Goal: Task Accomplishment & Management: Use online tool/utility

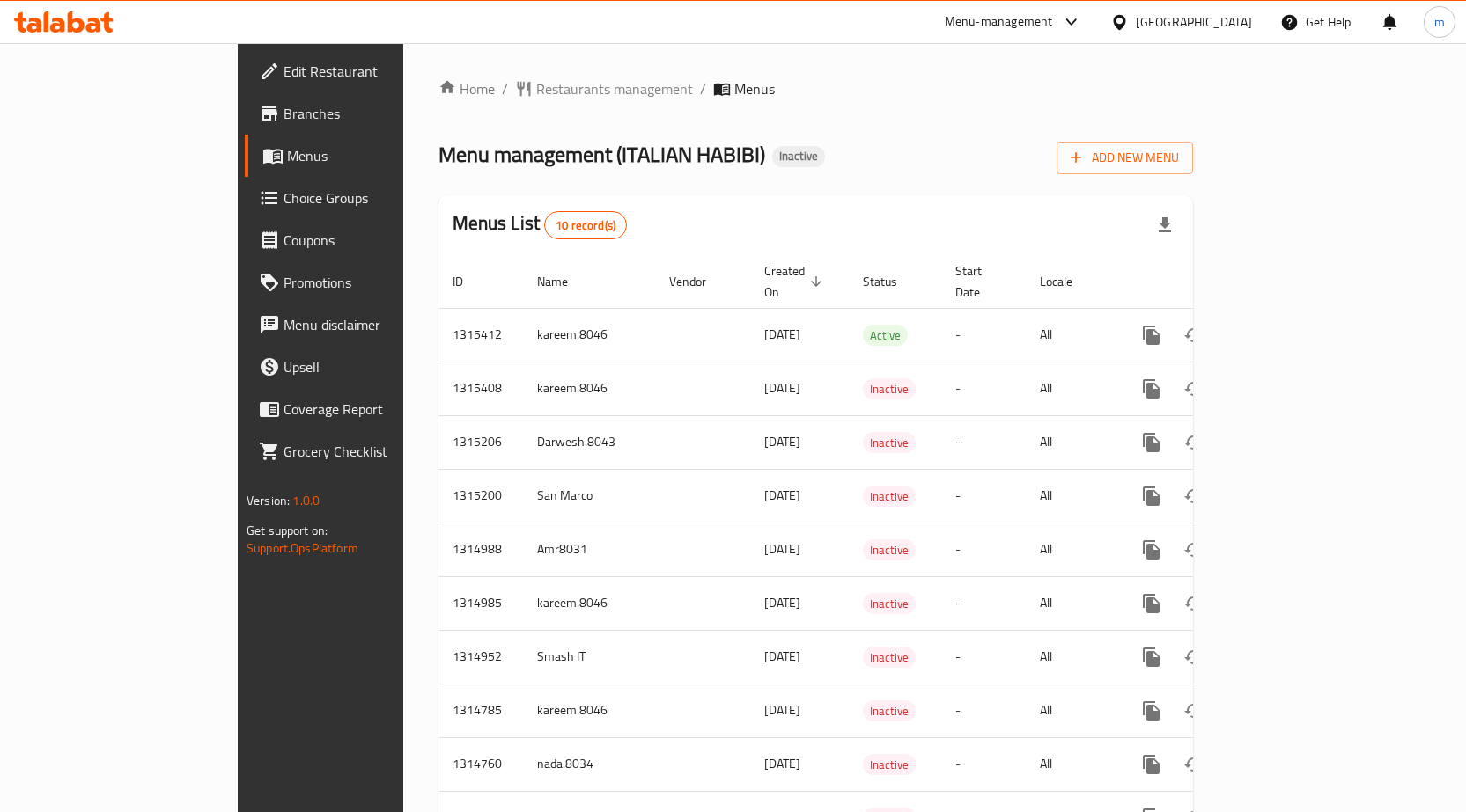
click at [283, 77] on span "Edit Restaurant" at bounding box center [376, 71] width 185 height 21
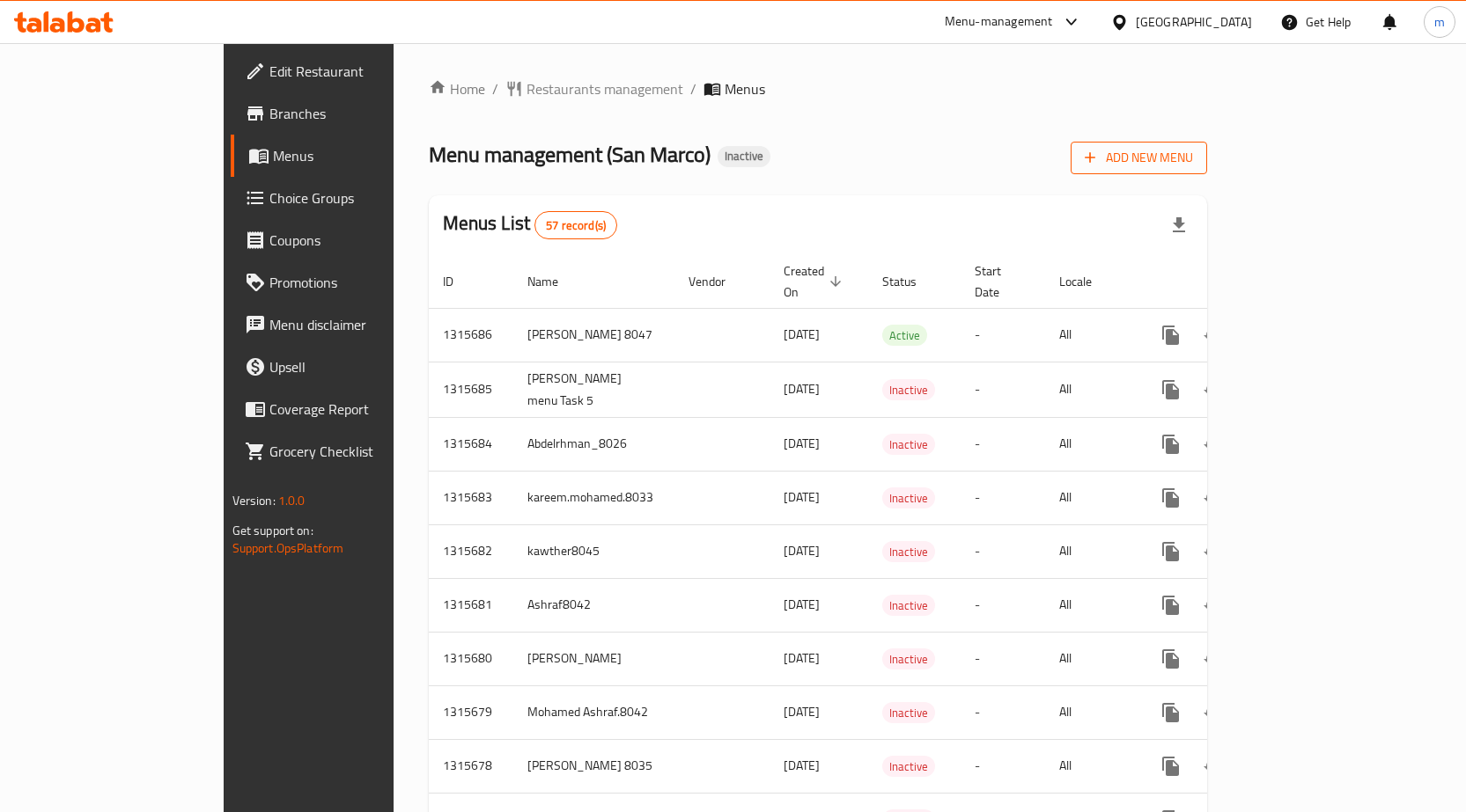
click at [1193, 159] on span "Add New Menu" at bounding box center [1139, 158] width 108 height 22
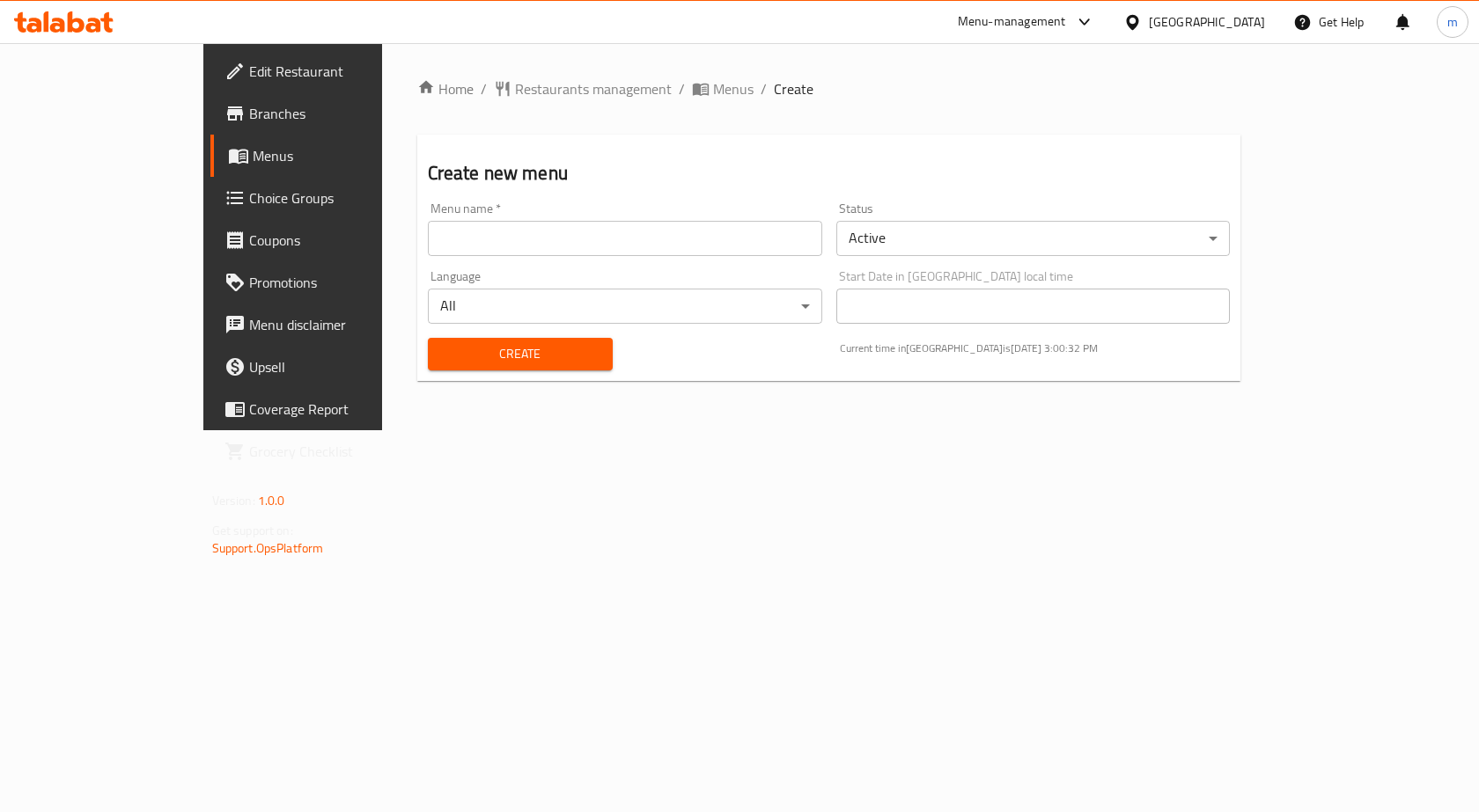
click at [653, 236] on input "text" at bounding box center [625, 238] width 395 height 35
type input "m.mohamed.8039"
click at [522, 360] on span "Create" at bounding box center [520, 354] width 157 height 22
click at [456, 351] on span "Create" at bounding box center [520, 354] width 157 height 22
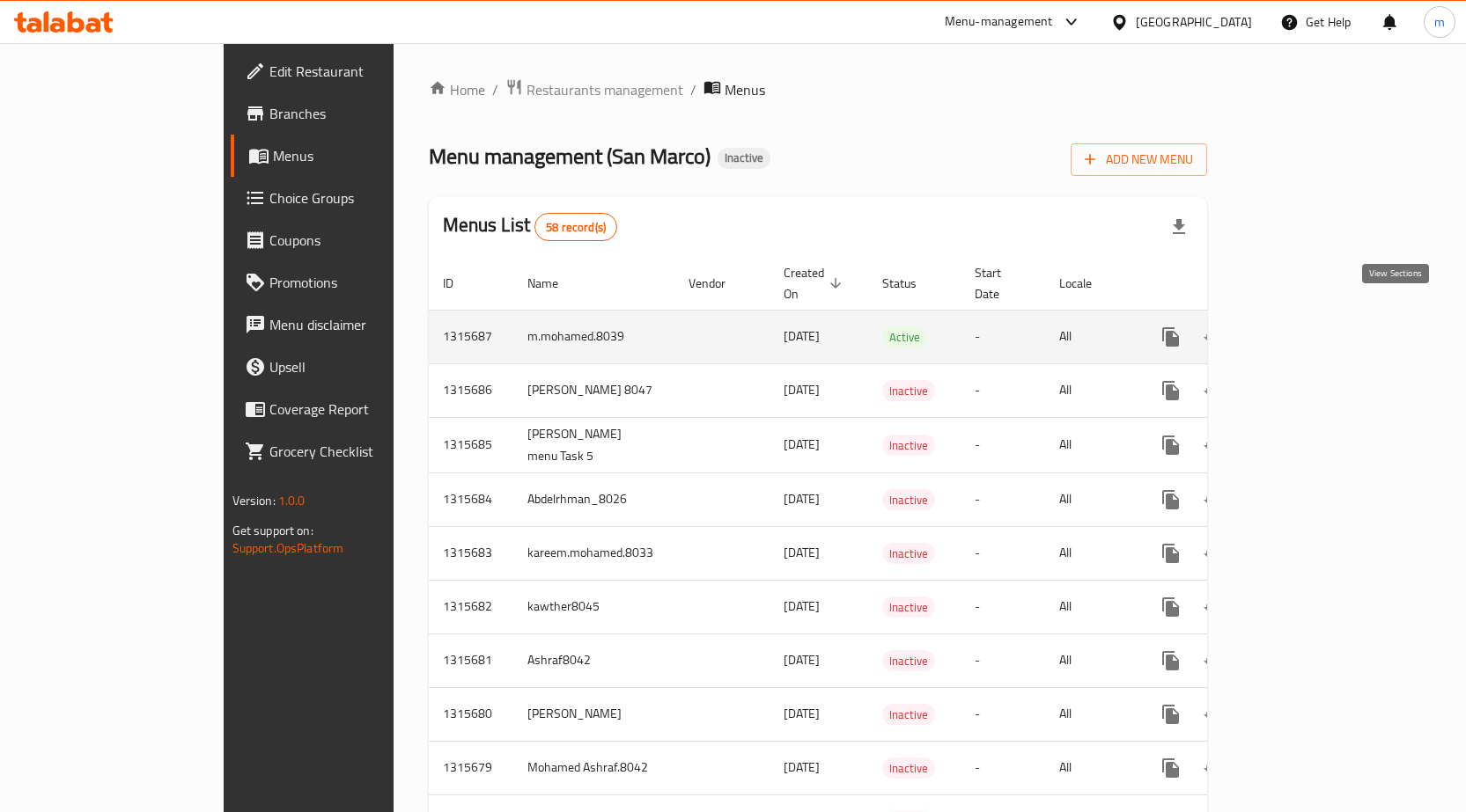
click at [1308, 326] on icon "enhanced table" at bounding box center [1298, 337] width 21 height 21
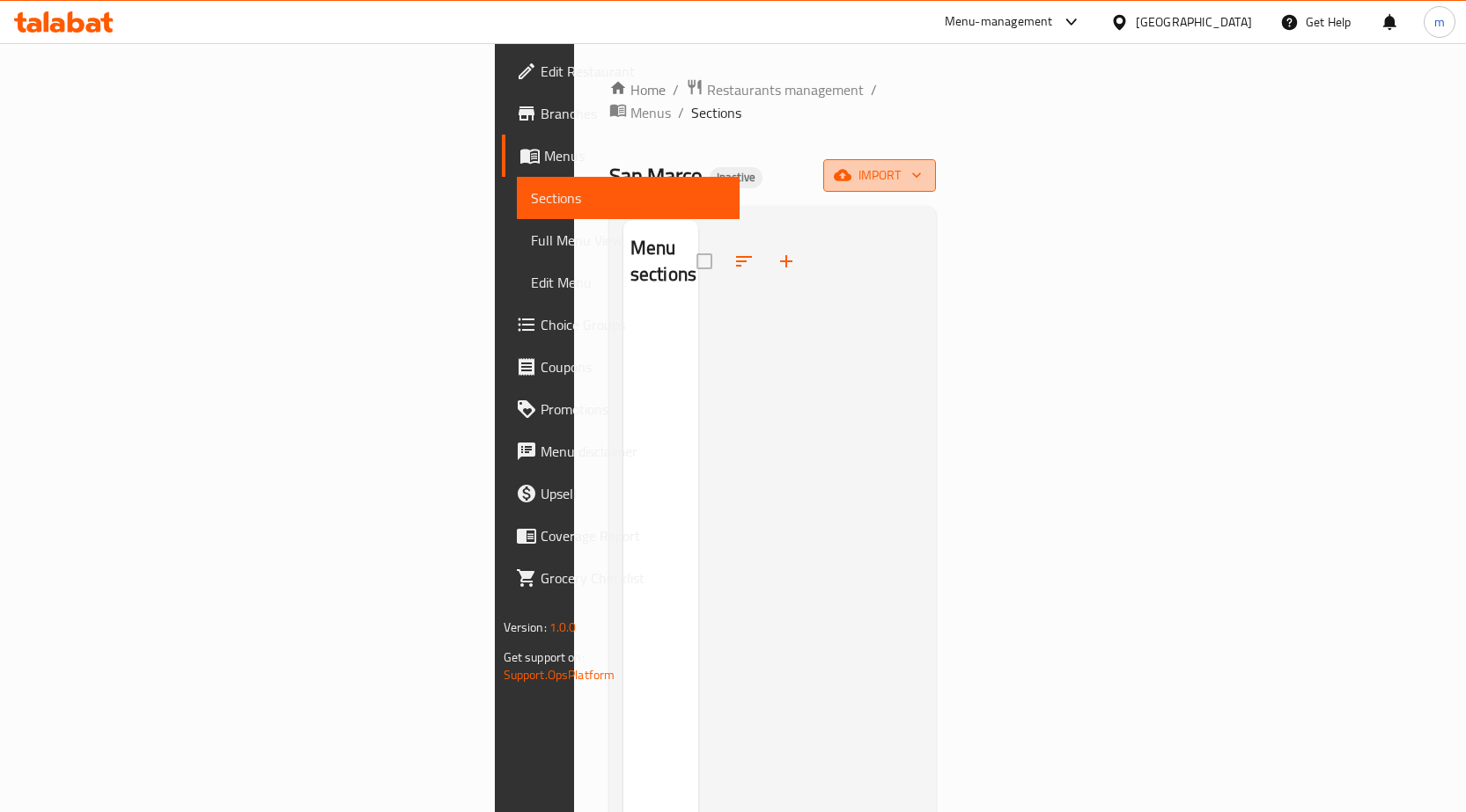
click at [851, 166] on icon "button" at bounding box center [843, 175] width 18 height 18
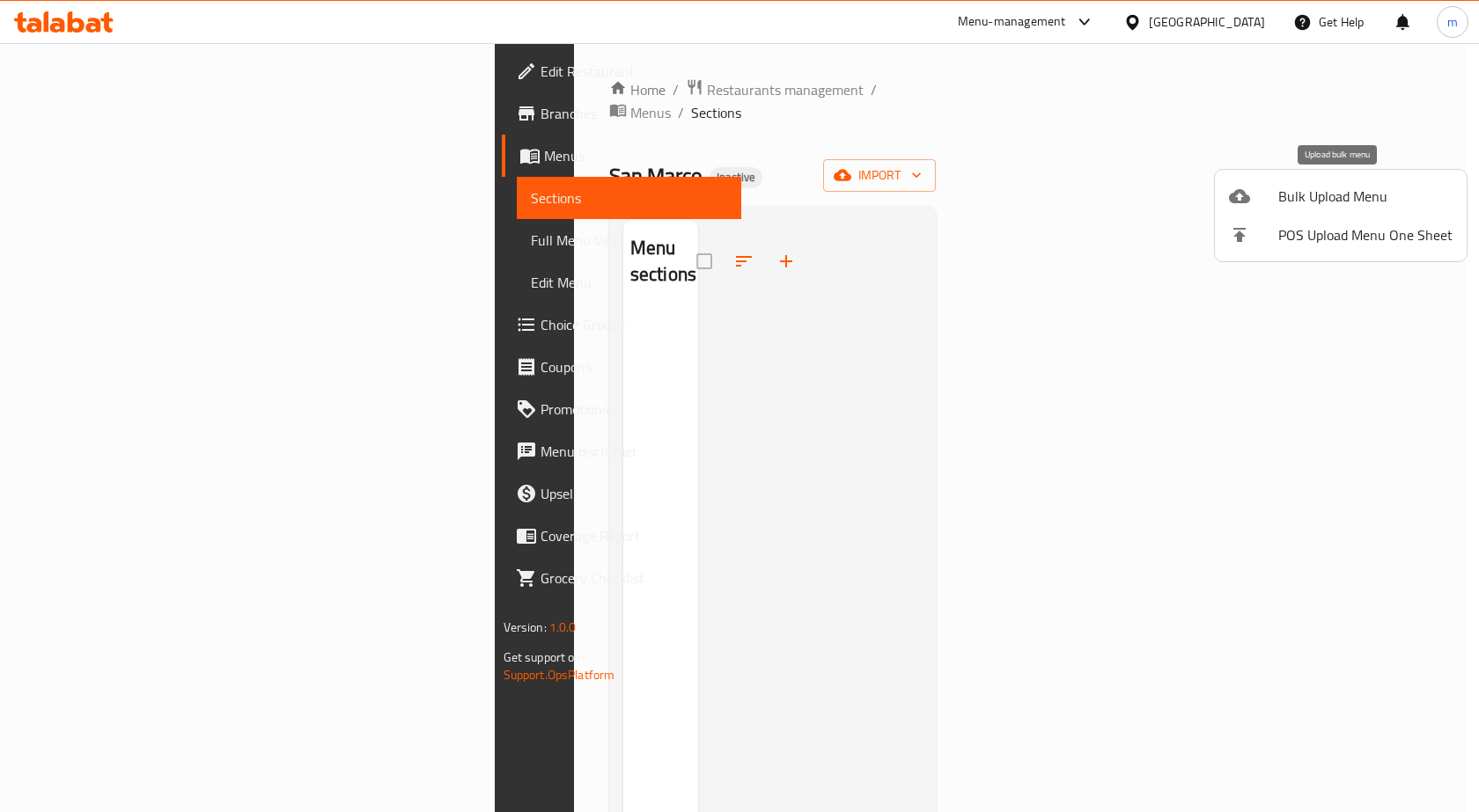
click at [1318, 204] on span "Bulk Upload Menu" at bounding box center [1365, 196] width 174 height 21
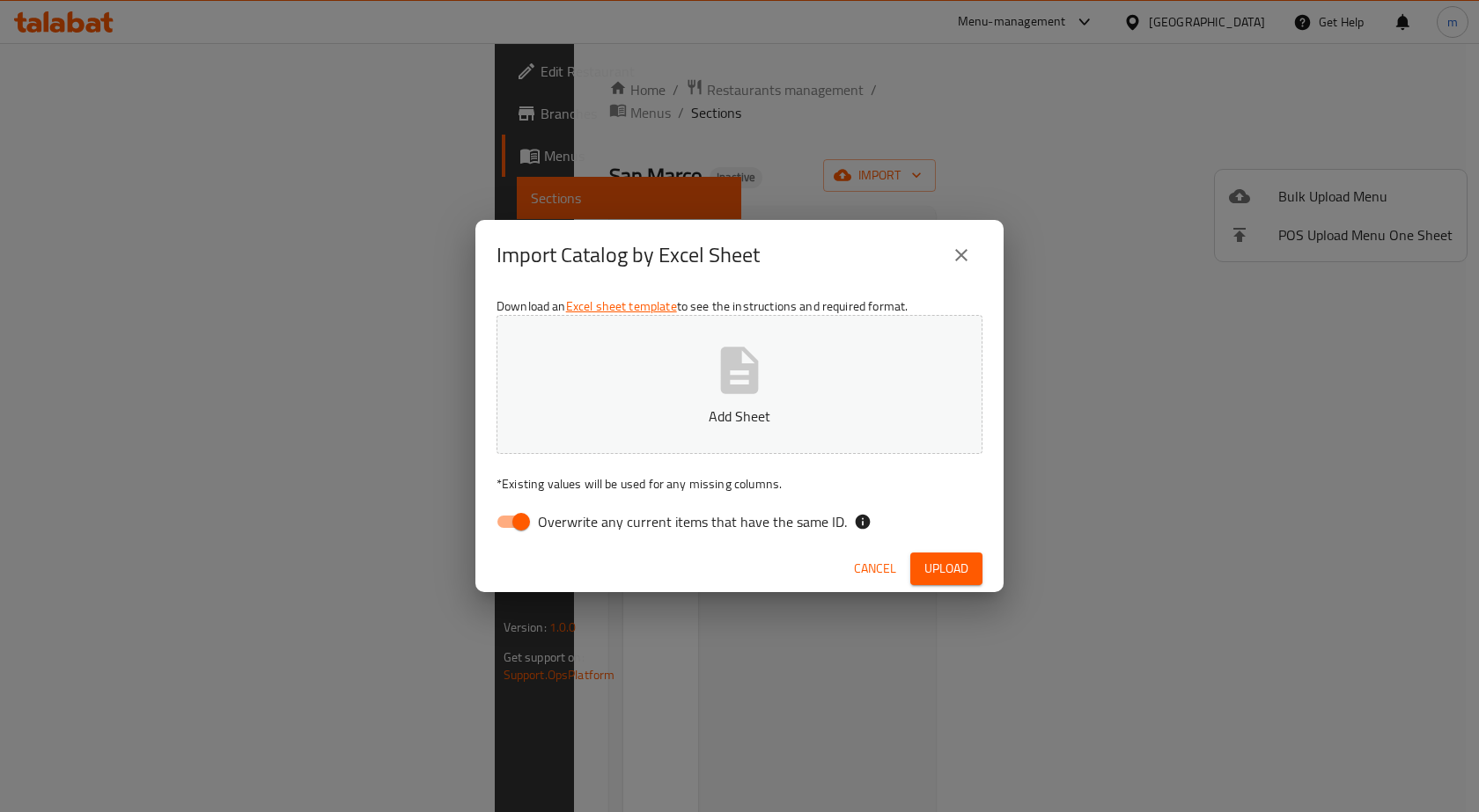
click at [654, 522] on span "Overwrite any current items that have the same ID." at bounding box center [692, 522] width 309 height 21
click at [572, 522] on input "Overwrite any current items that have the same ID." at bounding box center [521, 521] width 101 height 33
checkbox input "false"
click at [812, 407] on p "Add Sheet" at bounding box center [740, 416] width 432 height 21
click at [956, 570] on span "Upload" at bounding box center [946, 569] width 44 height 22
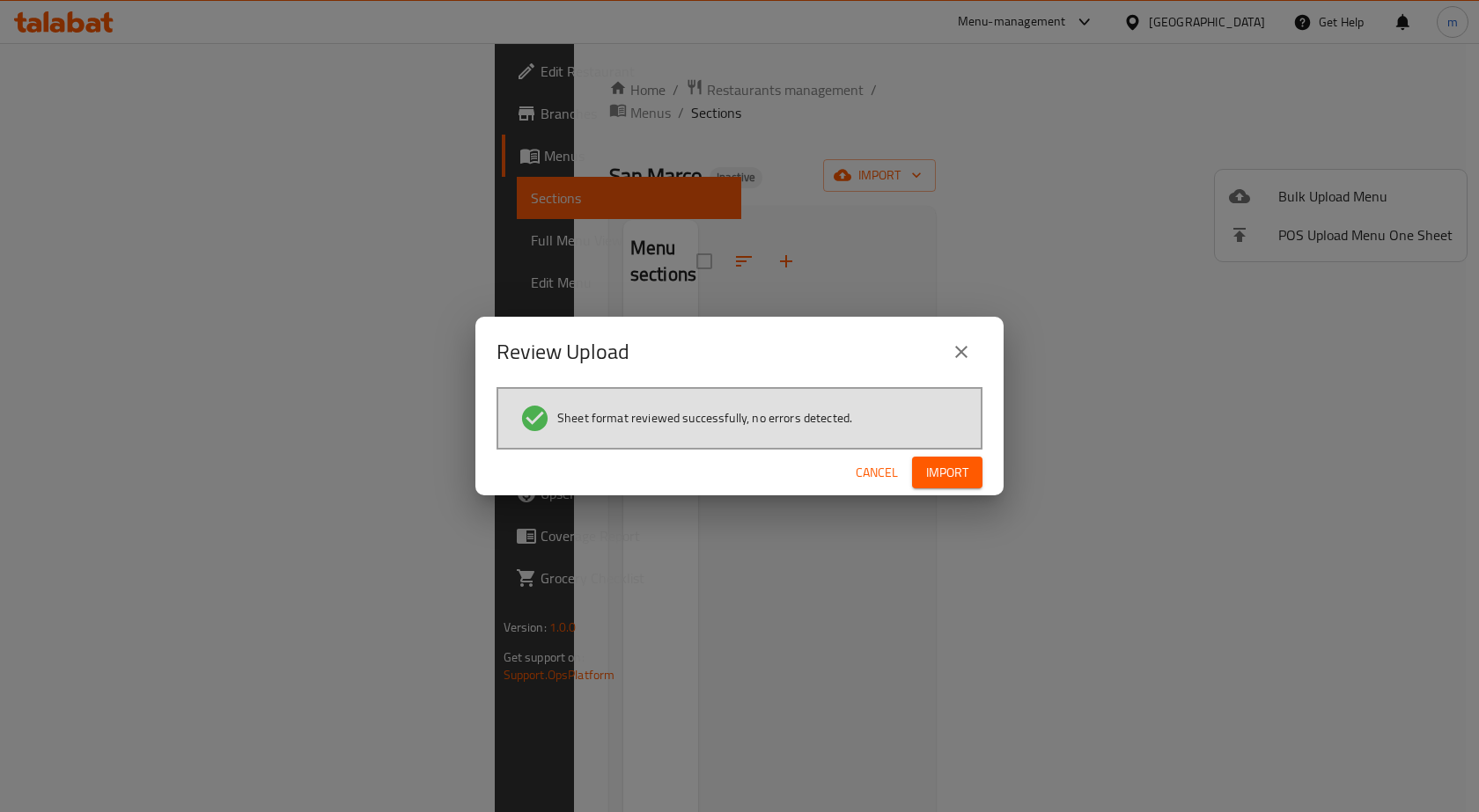
click at [964, 468] on span "Import" at bounding box center [947, 473] width 42 height 22
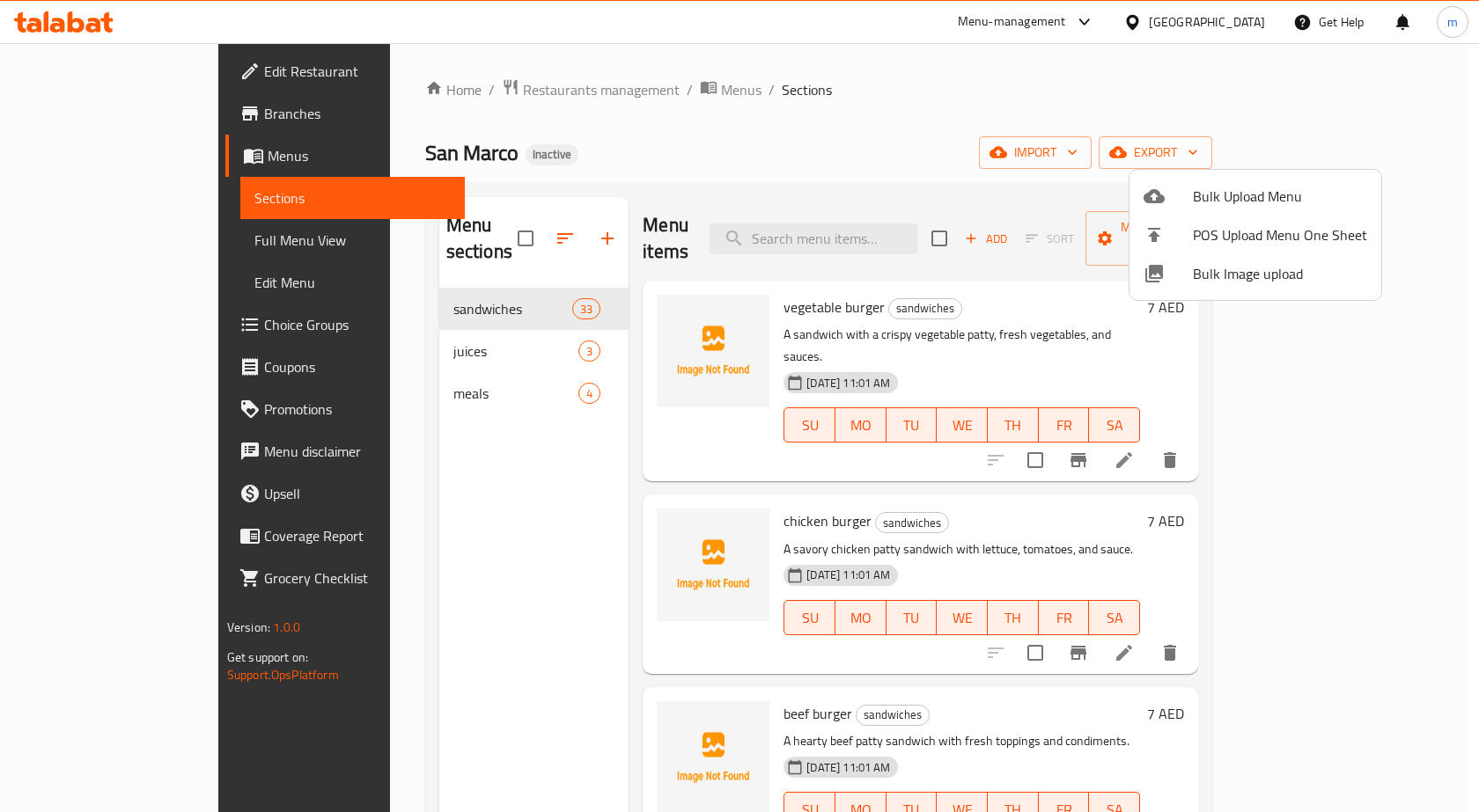
drag, startPoint x: 1413, startPoint y: 250, endPoint x: 1414, endPoint y: 270, distance: 20.0
click at [1414, 270] on div at bounding box center [739, 406] width 1479 height 812
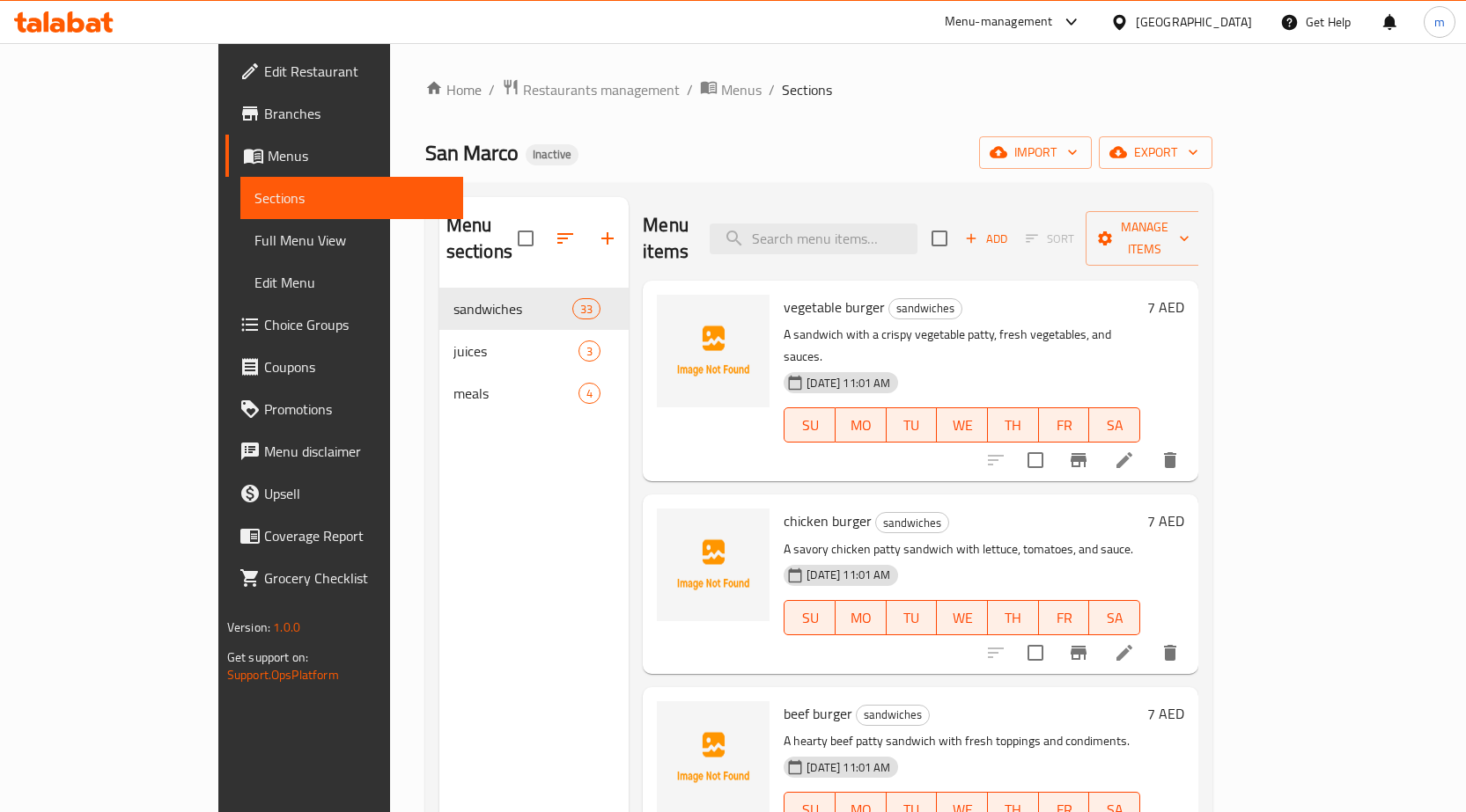
click at [1248, 264] on div "Home / Restaurants management / Menus / Sections San Marco Inactive import expo…" at bounding box center [819, 551] width 858 height 1015
click at [254, 235] on span "Full Menu View" at bounding box center [351, 241] width 195 height 21
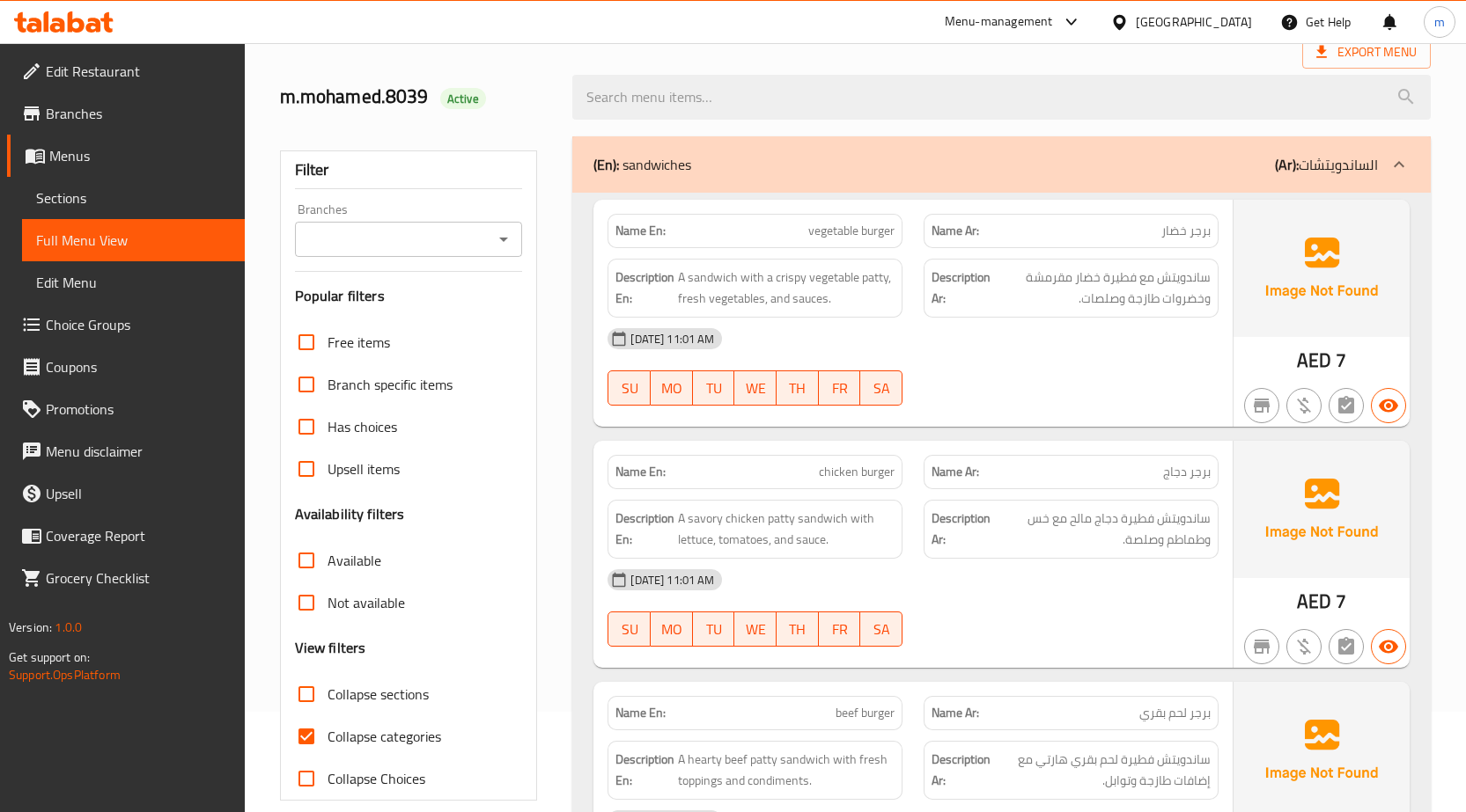
scroll to position [264, 0]
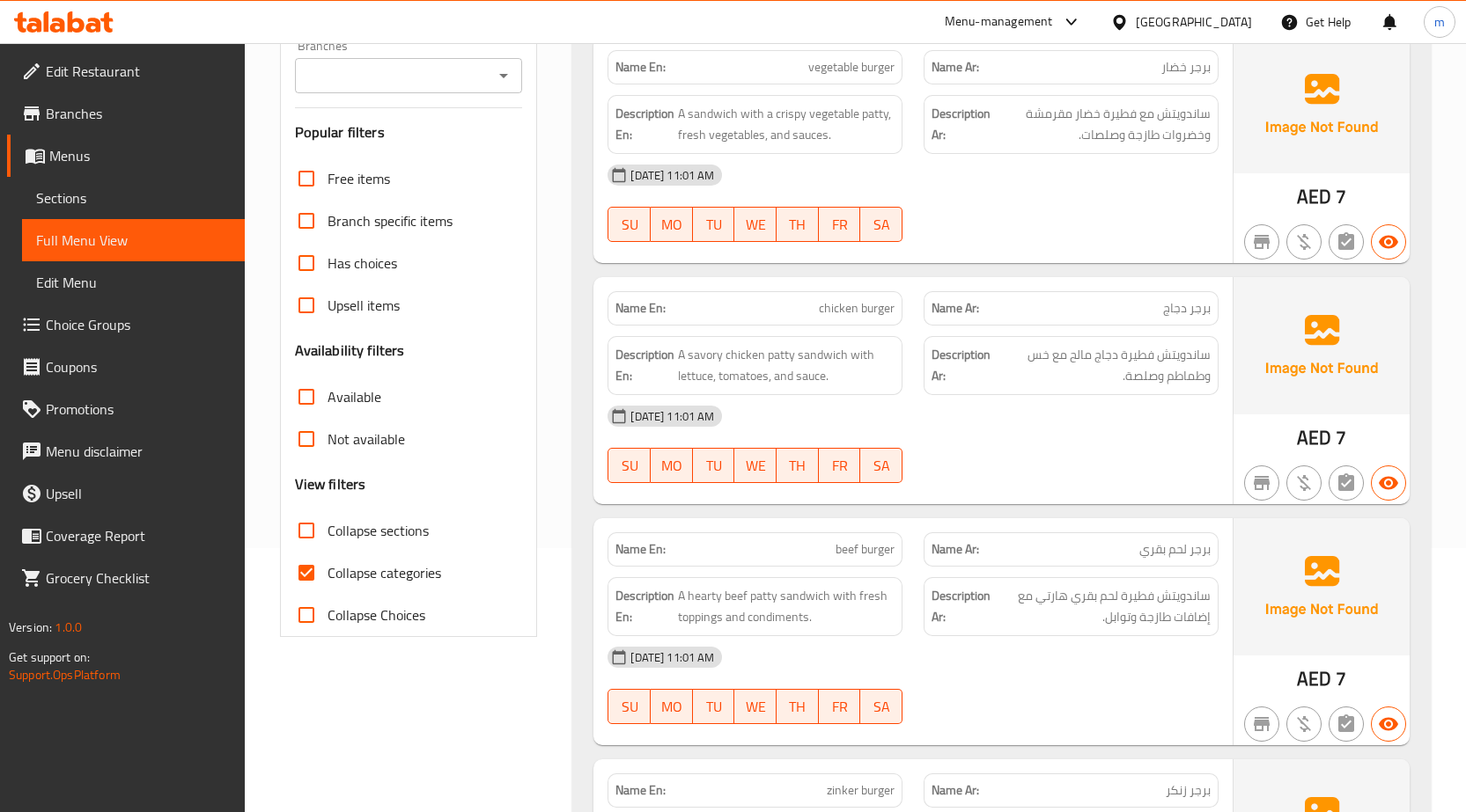
click at [394, 584] on span "Collapse categories" at bounding box center [383, 572] width 113 height 21
click at [327, 584] on input "Collapse categories" at bounding box center [306, 572] width 42 height 42
checkbox input "false"
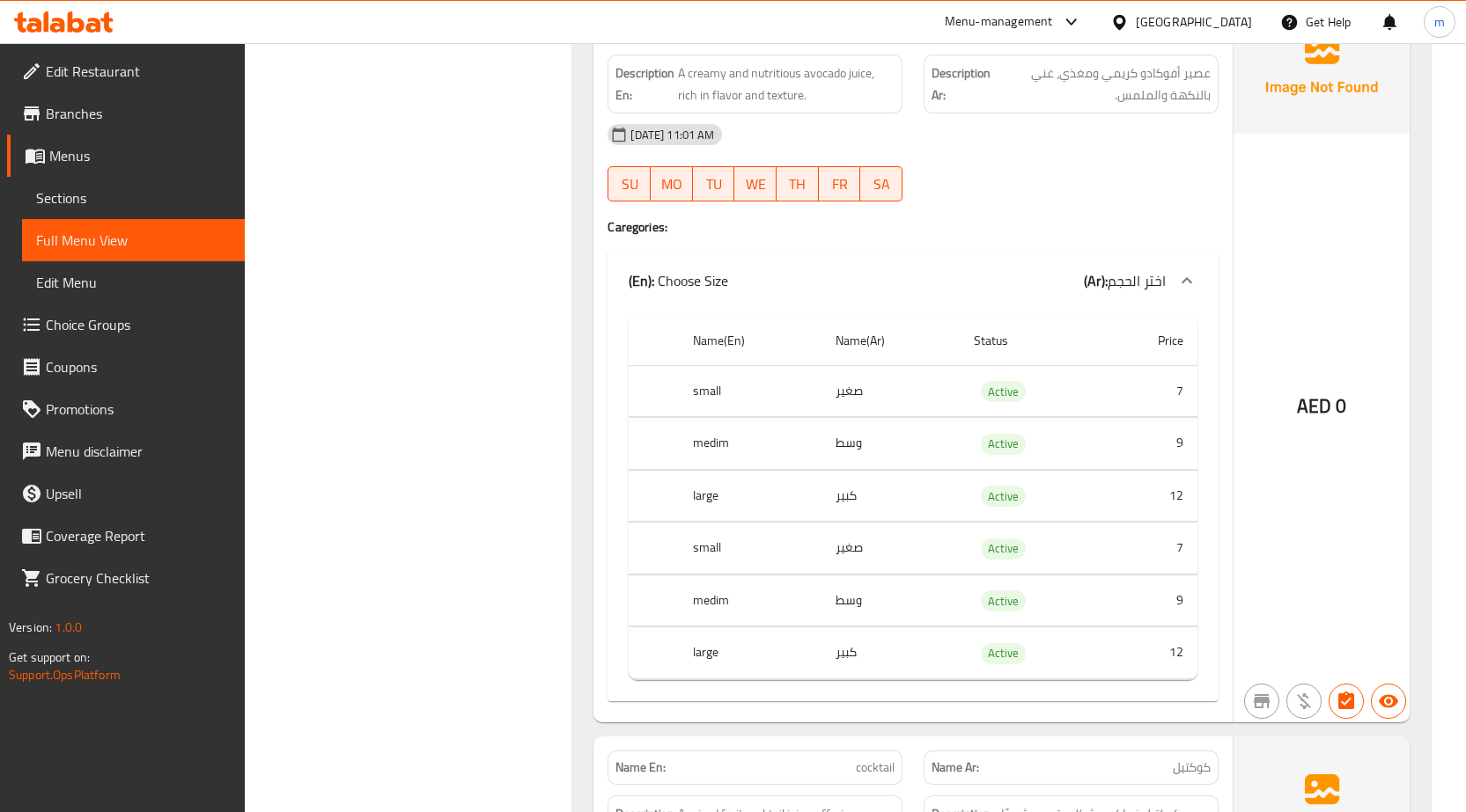
scroll to position [10710, 0]
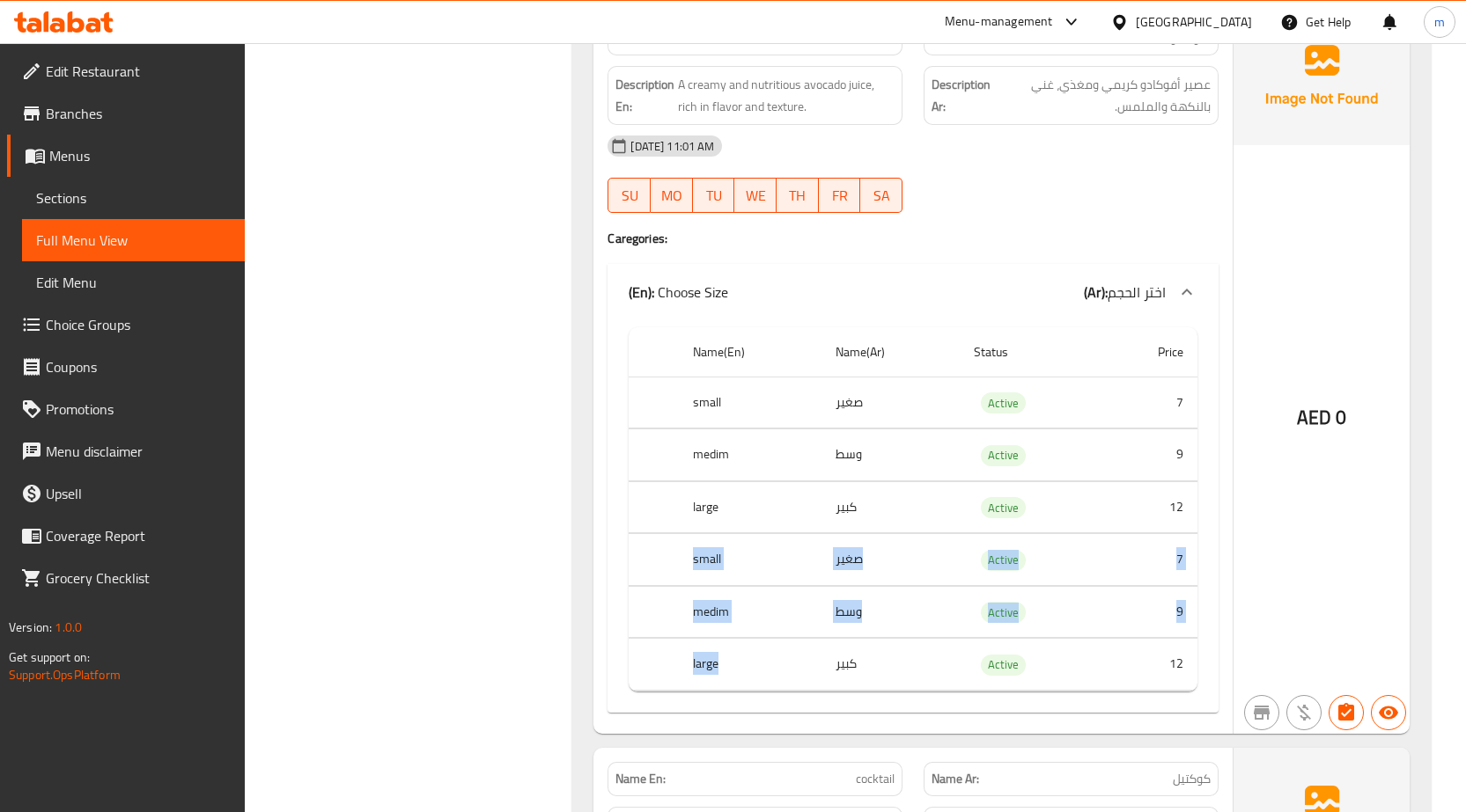
drag, startPoint x: 655, startPoint y: 506, endPoint x: 758, endPoint y: 626, distance: 158.1
click at [758, 626] on tbody "small صغير Active 7 medim وسط Active 9 large كبير Active 12 small صغير Active 7…" at bounding box center [913, 533] width 569 height 314
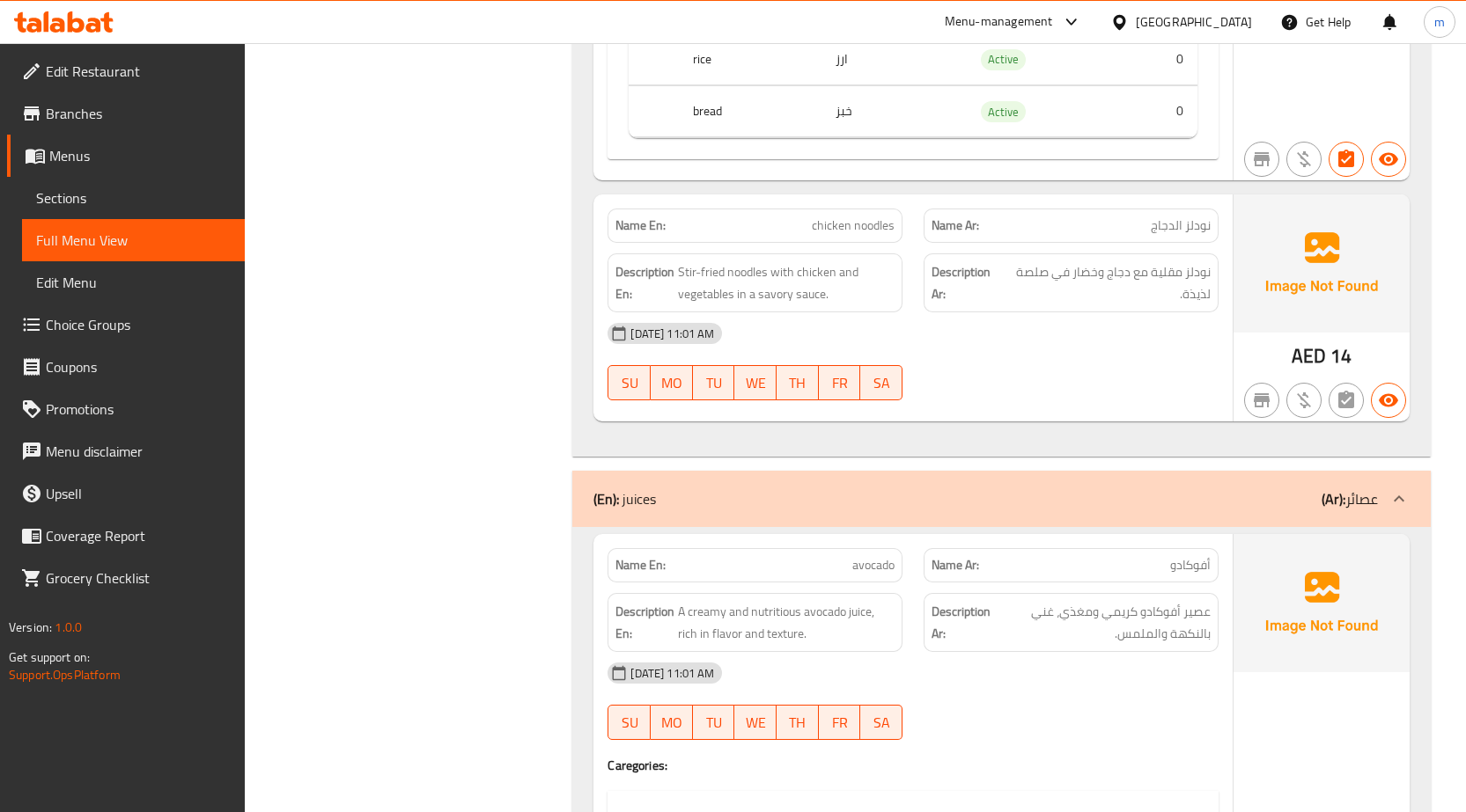
scroll to position [10181, 0]
click at [51, 147] on span "Menus" at bounding box center [140, 156] width 182 height 21
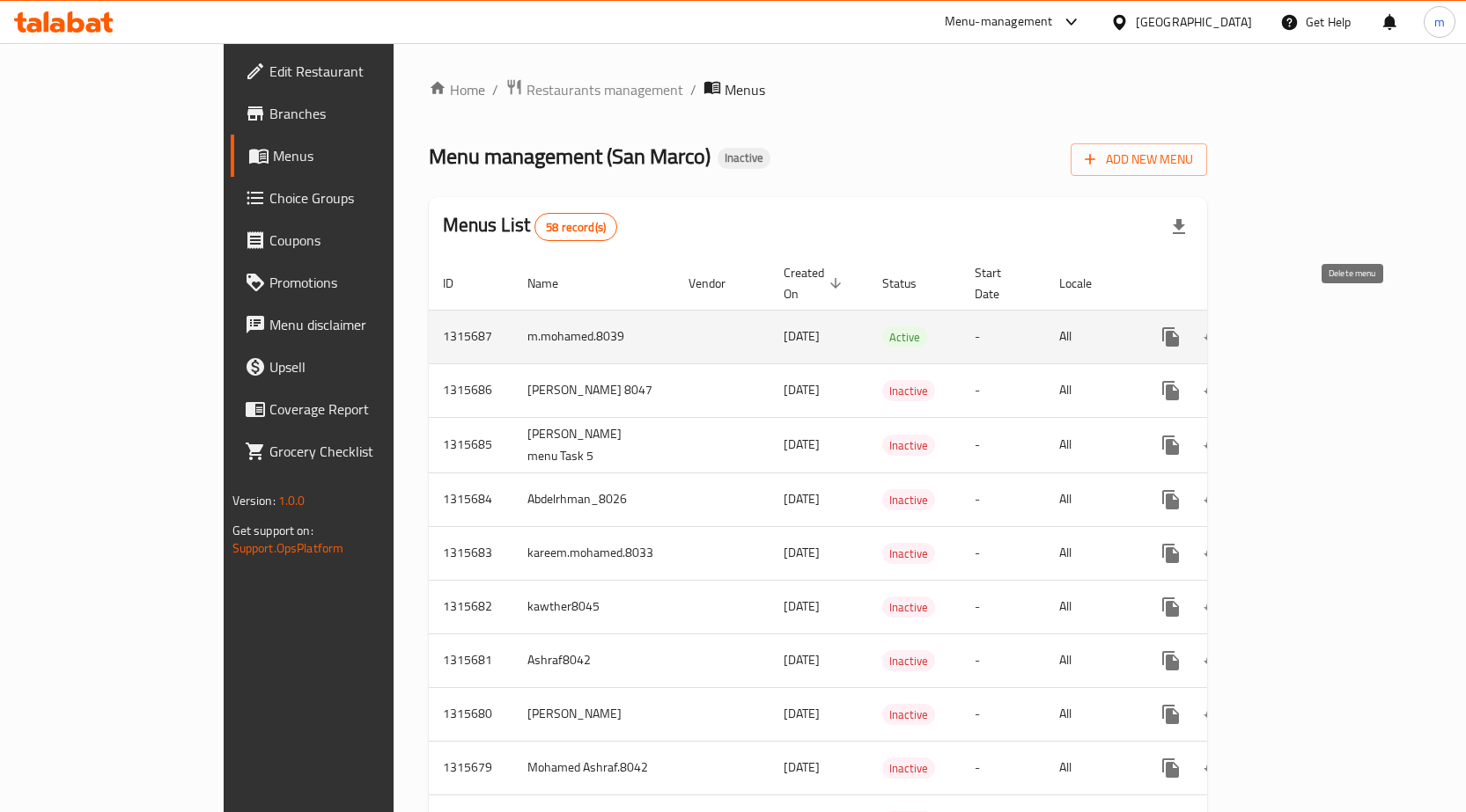
click at [1266, 326] on icon "enhanced table" at bounding box center [1256, 337] width 21 height 21
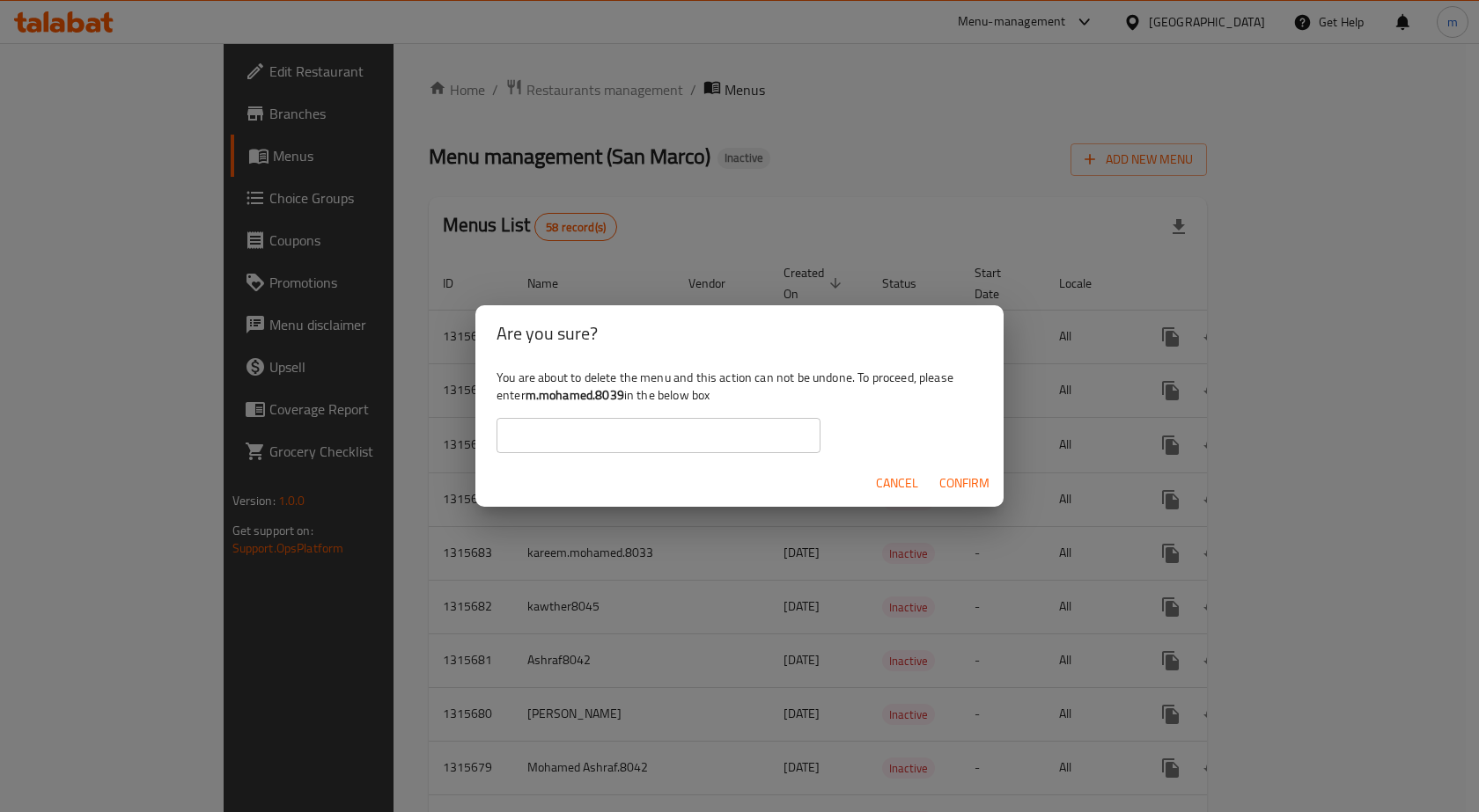
click at [903, 483] on span "Cancel" at bounding box center [897, 483] width 42 height 22
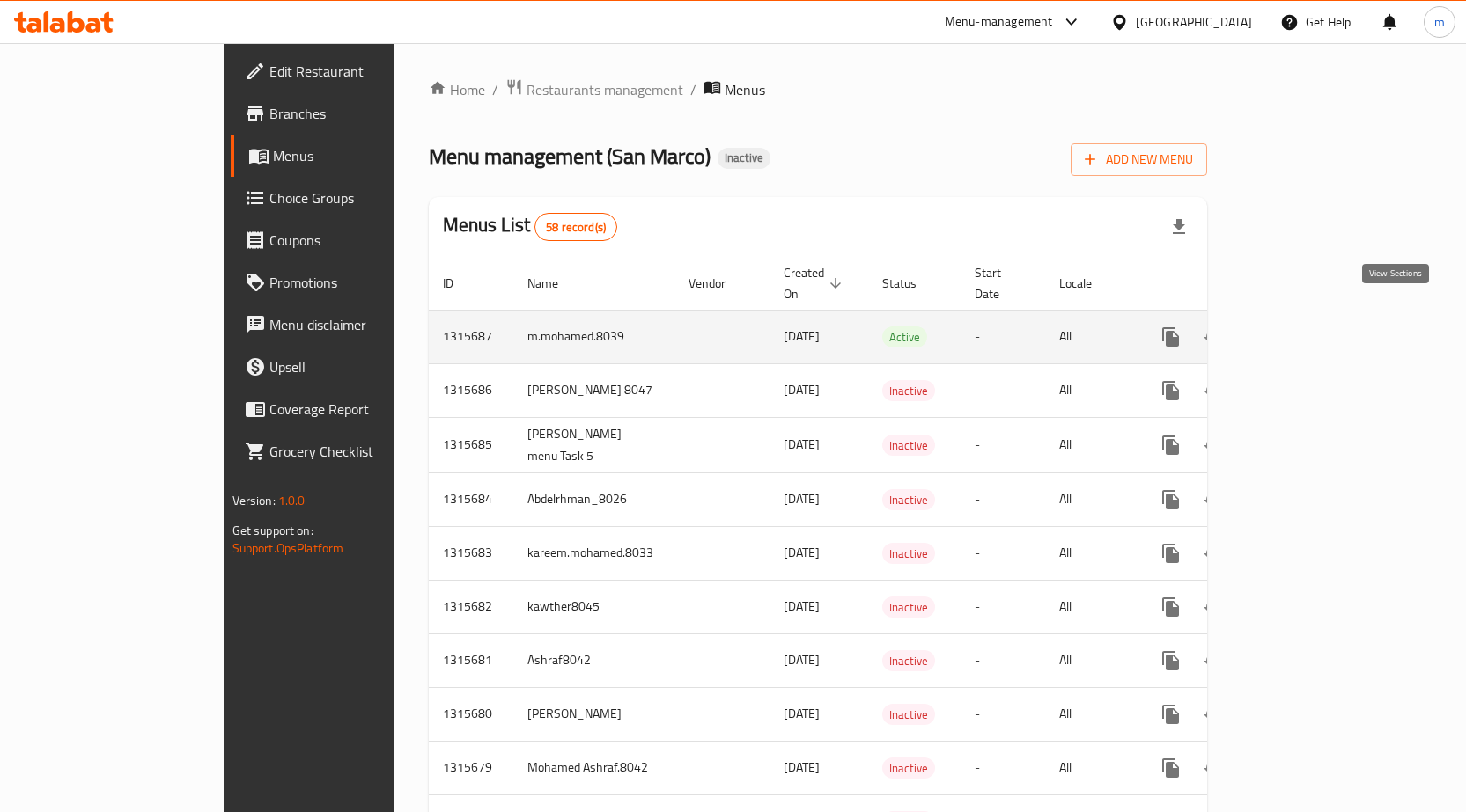
click at [1308, 326] on icon "enhanced table" at bounding box center [1298, 337] width 21 height 21
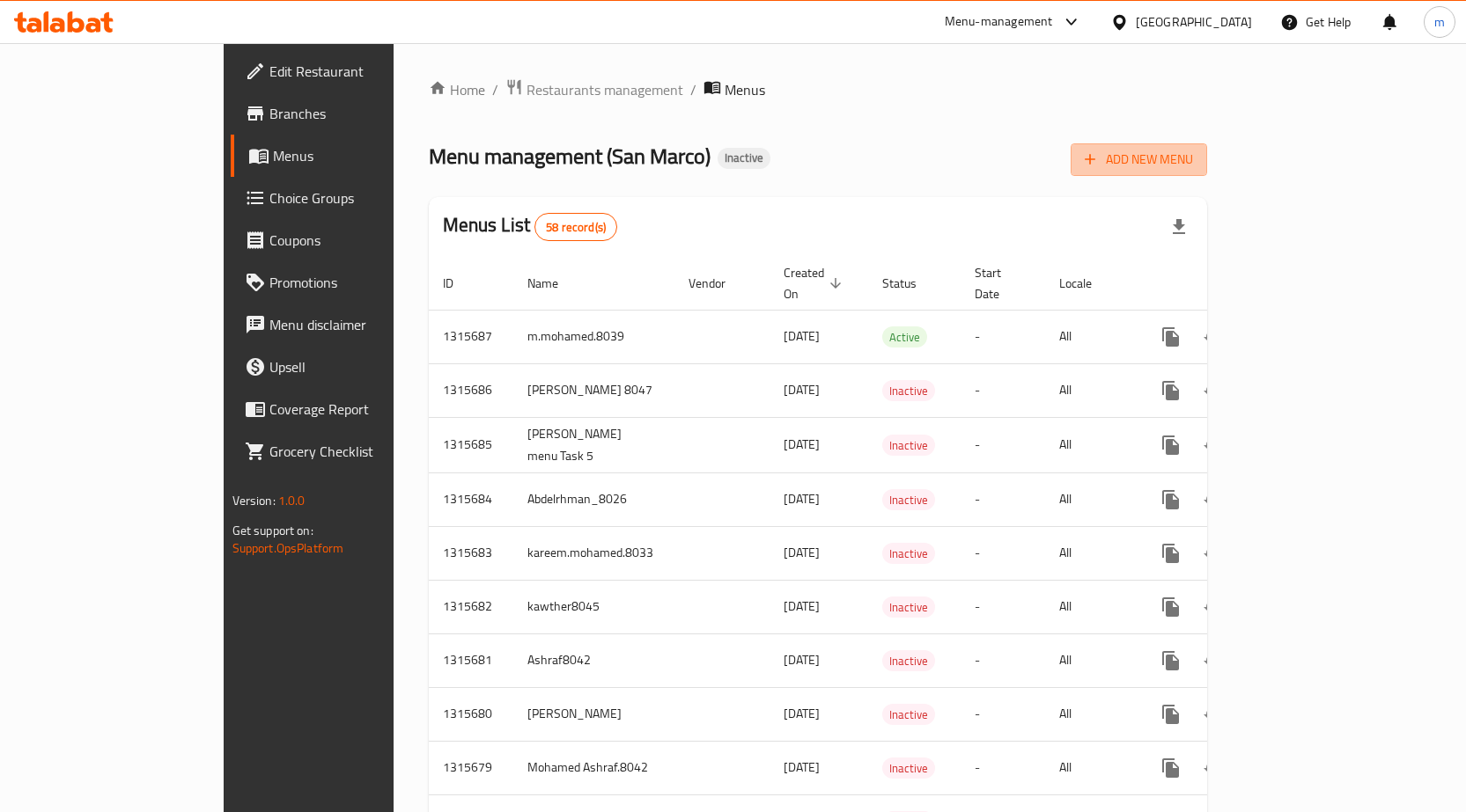
click at [1193, 160] on span "Add New Menu" at bounding box center [1139, 159] width 108 height 22
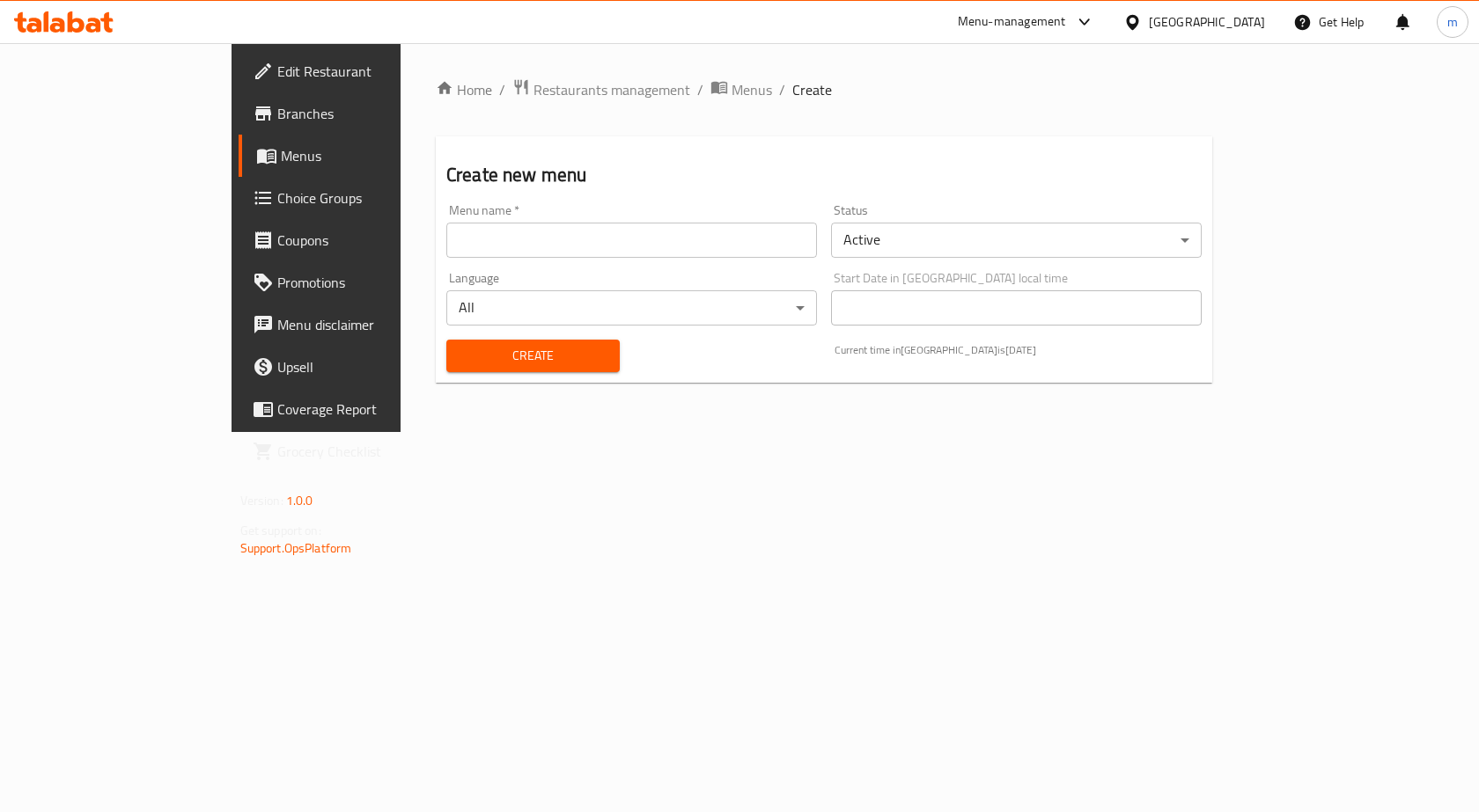
drag, startPoint x: 559, startPoint y: 233, endPoint x: 562, endPoint y: 249, distance: 16.3
click at [559, 233] on input "text" at bounding box center [632, 240] width 371 height 35
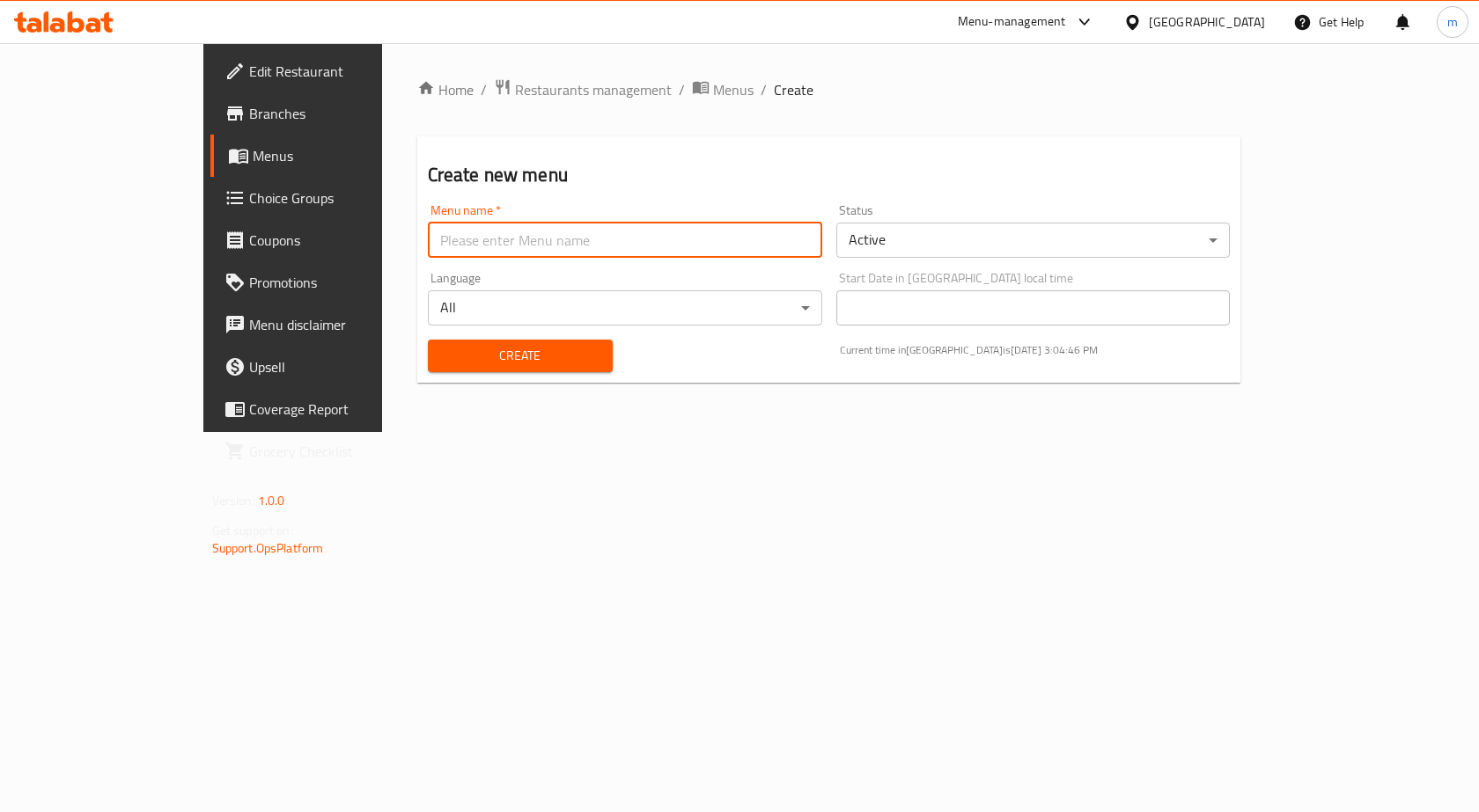
type input "m.mohamed.8039"
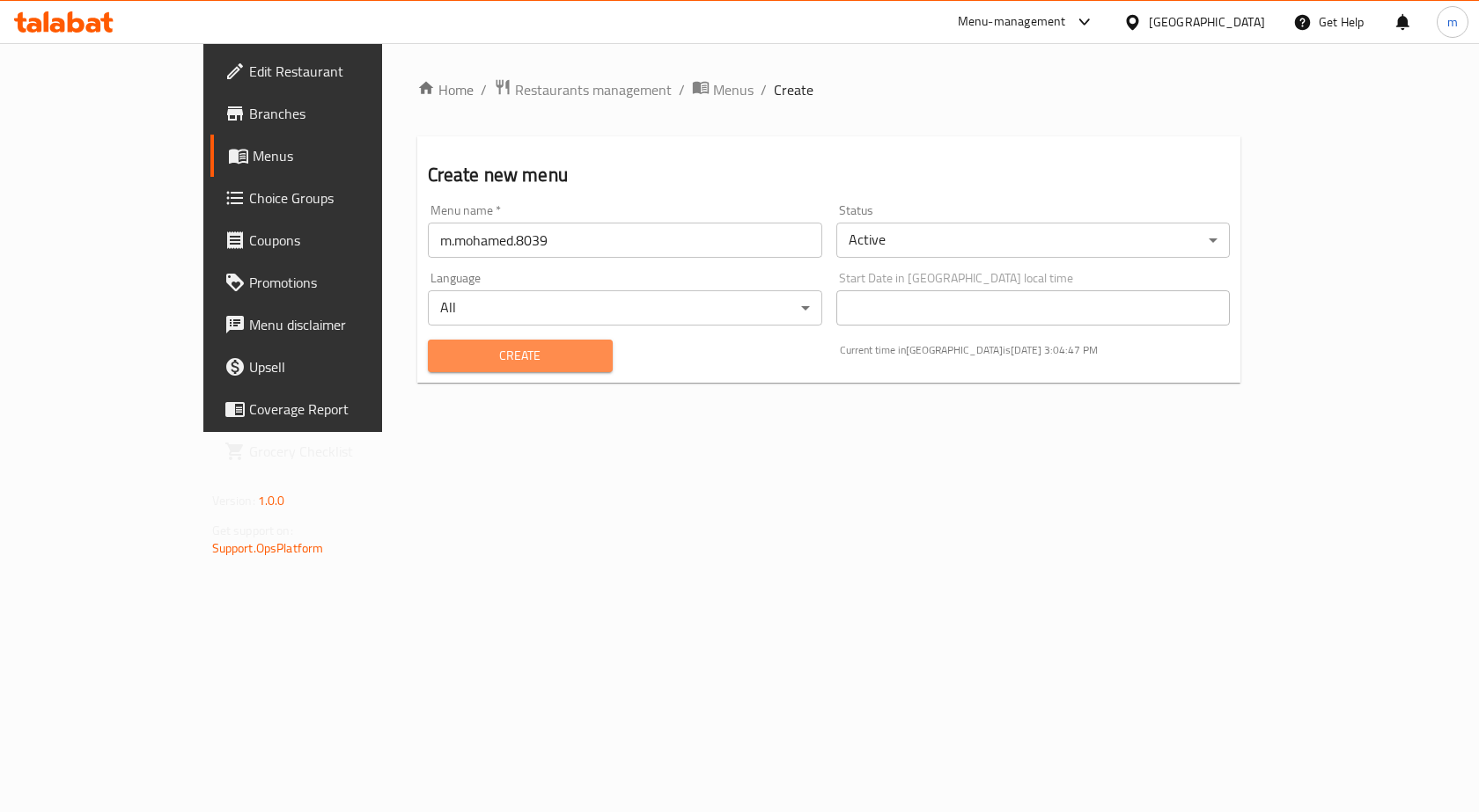
click at [537, 369] on button "Create" at bounding box center [520, 356] width 185 height 32
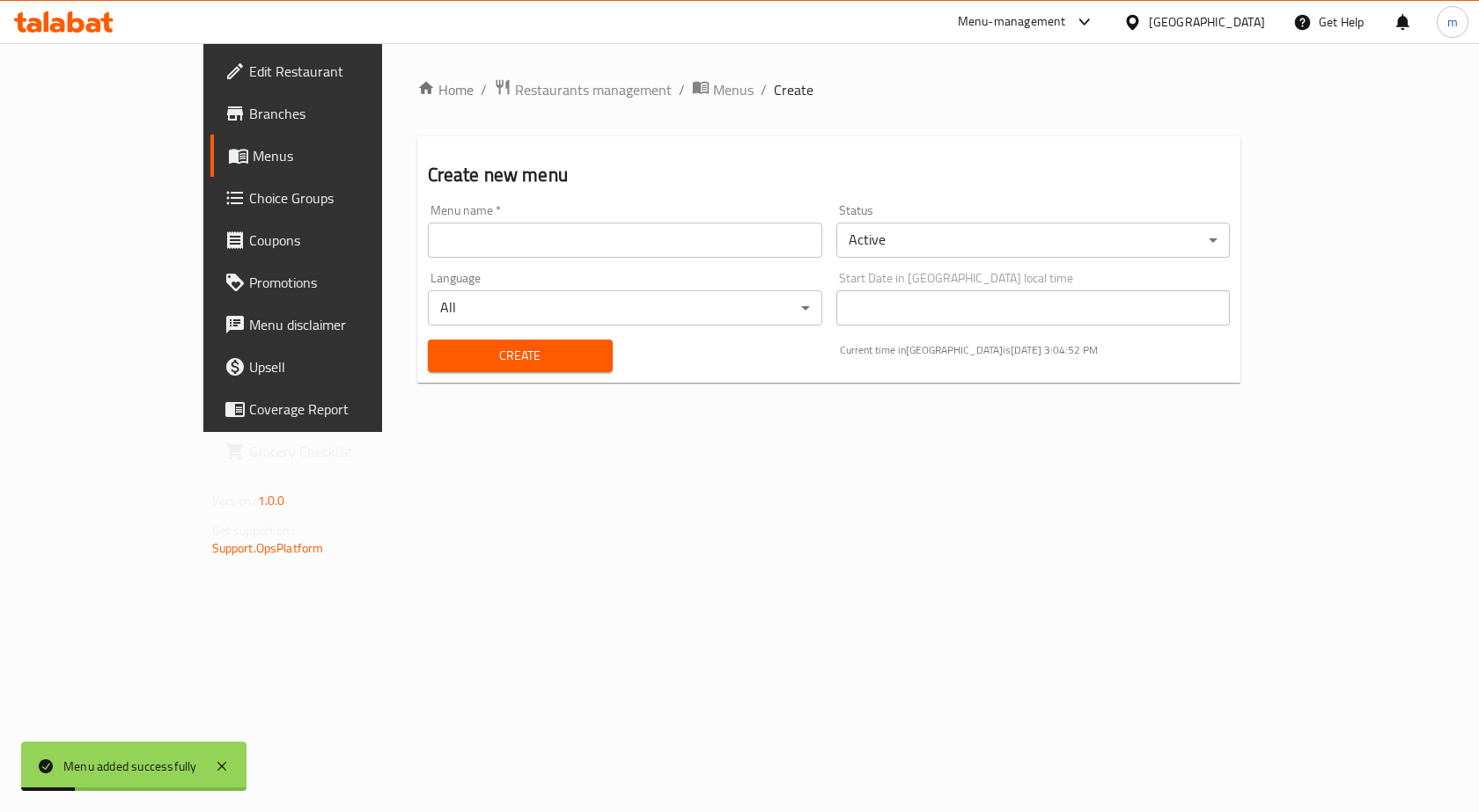
click at [210, 172] on link "Menus" at bounding box center [330, 156] width 241 height 42
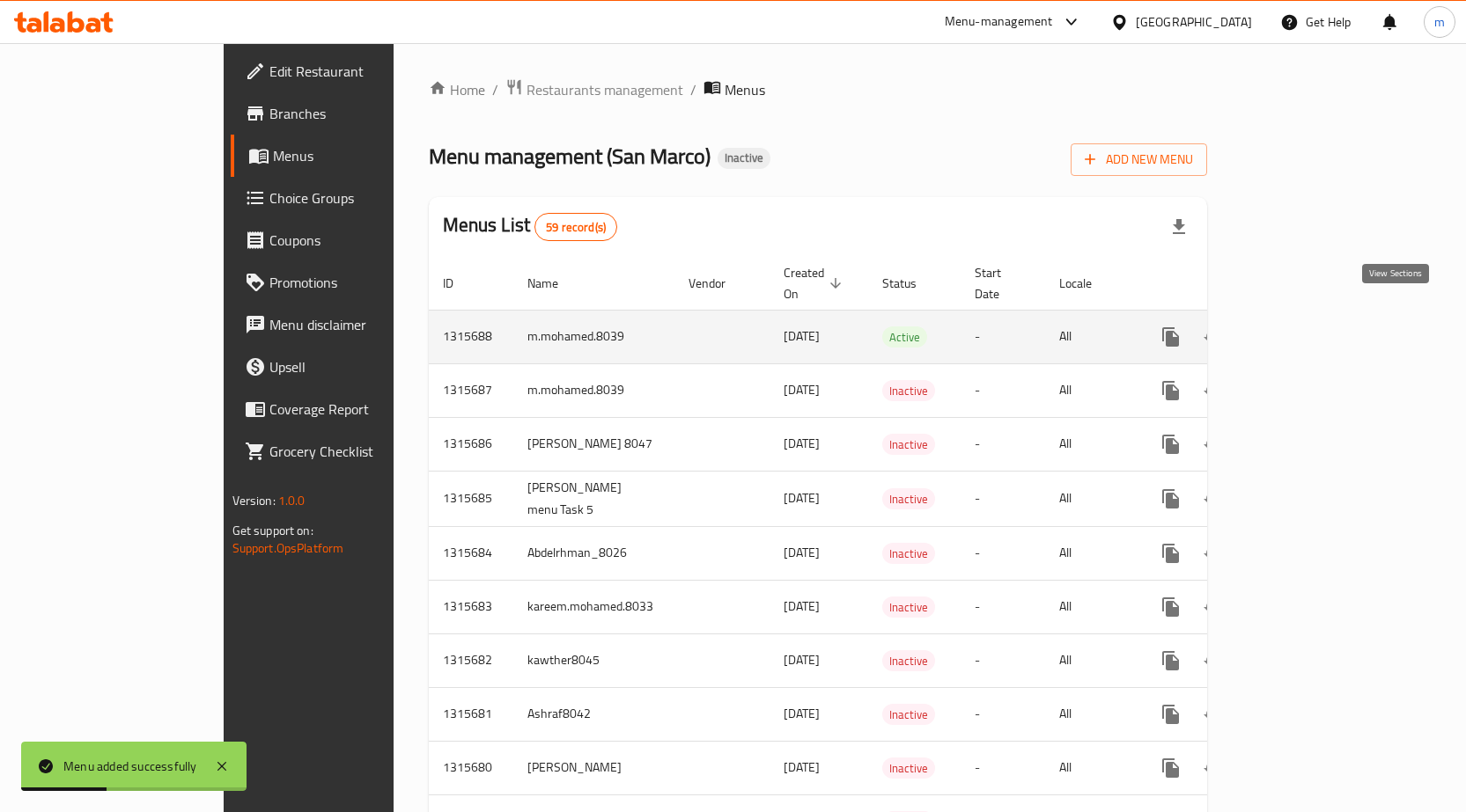
click at [1308, 327] on icon "enhanced table" at bounding box center [1298, 337] width 21 height 21
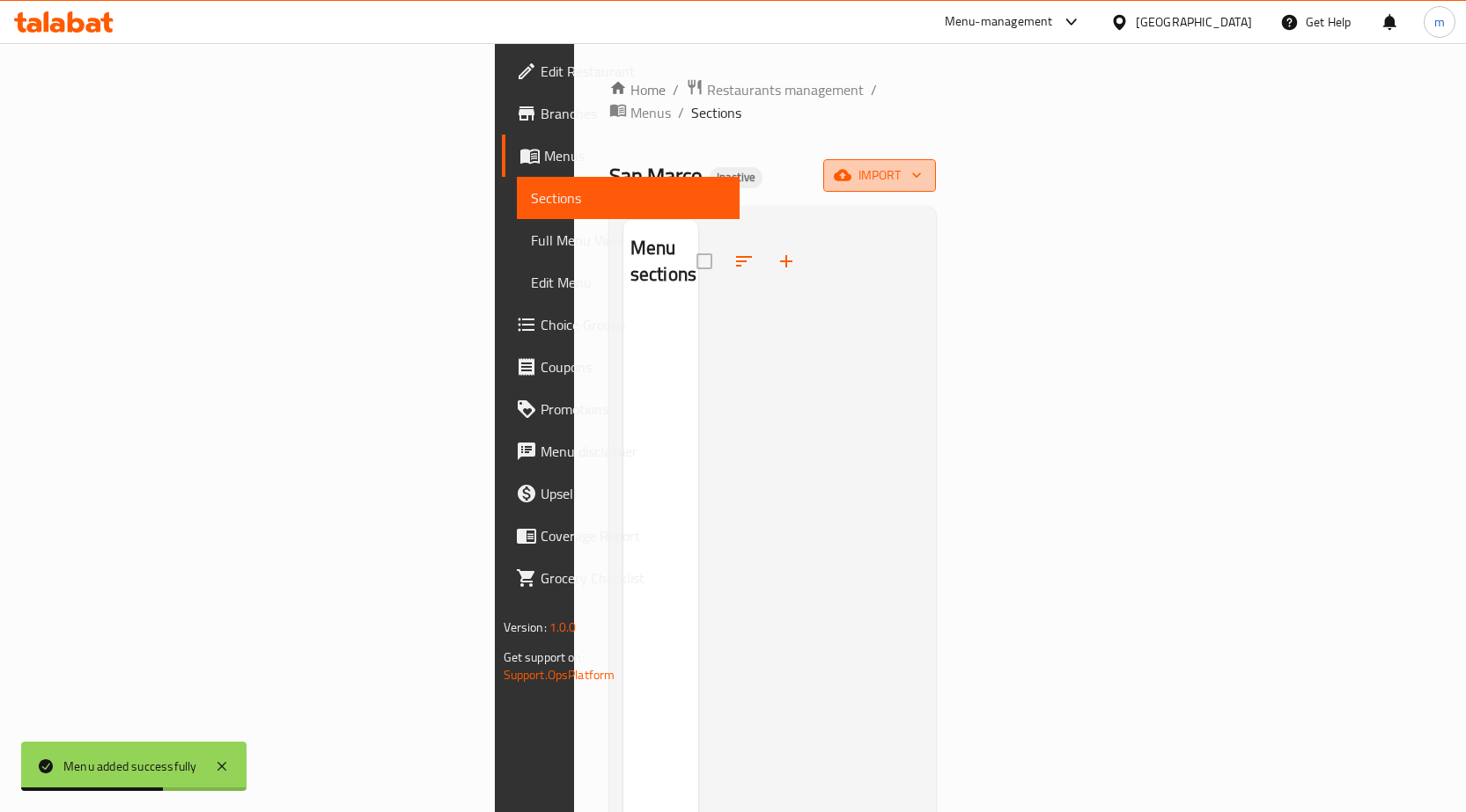
click at [936, 160] on button "import" at bounding box center [879, 176] width 112 height 32
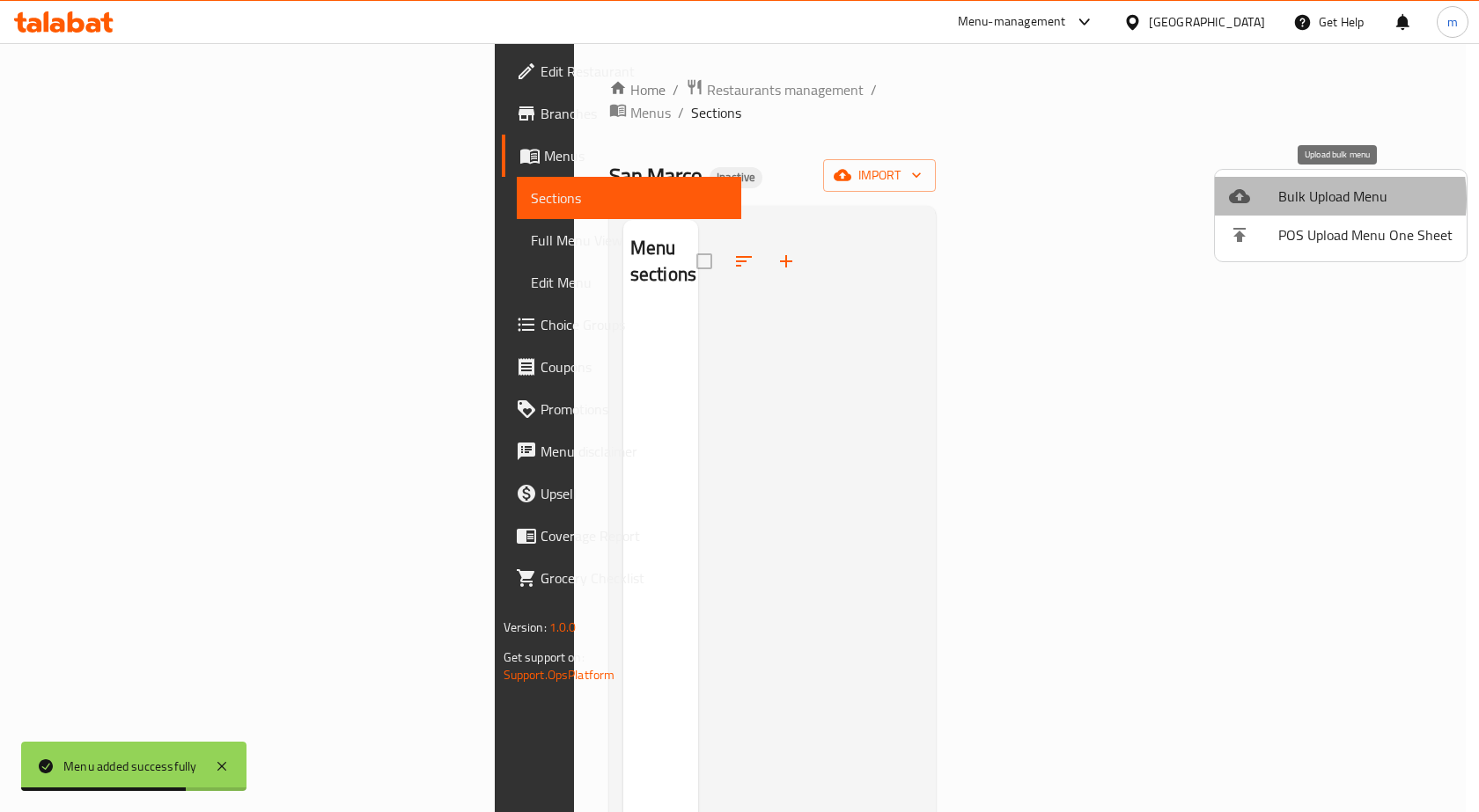
click at [1309, 199] on span "Bulk Upload Menu" at bounding box center [1365, 196] width 174 height 21
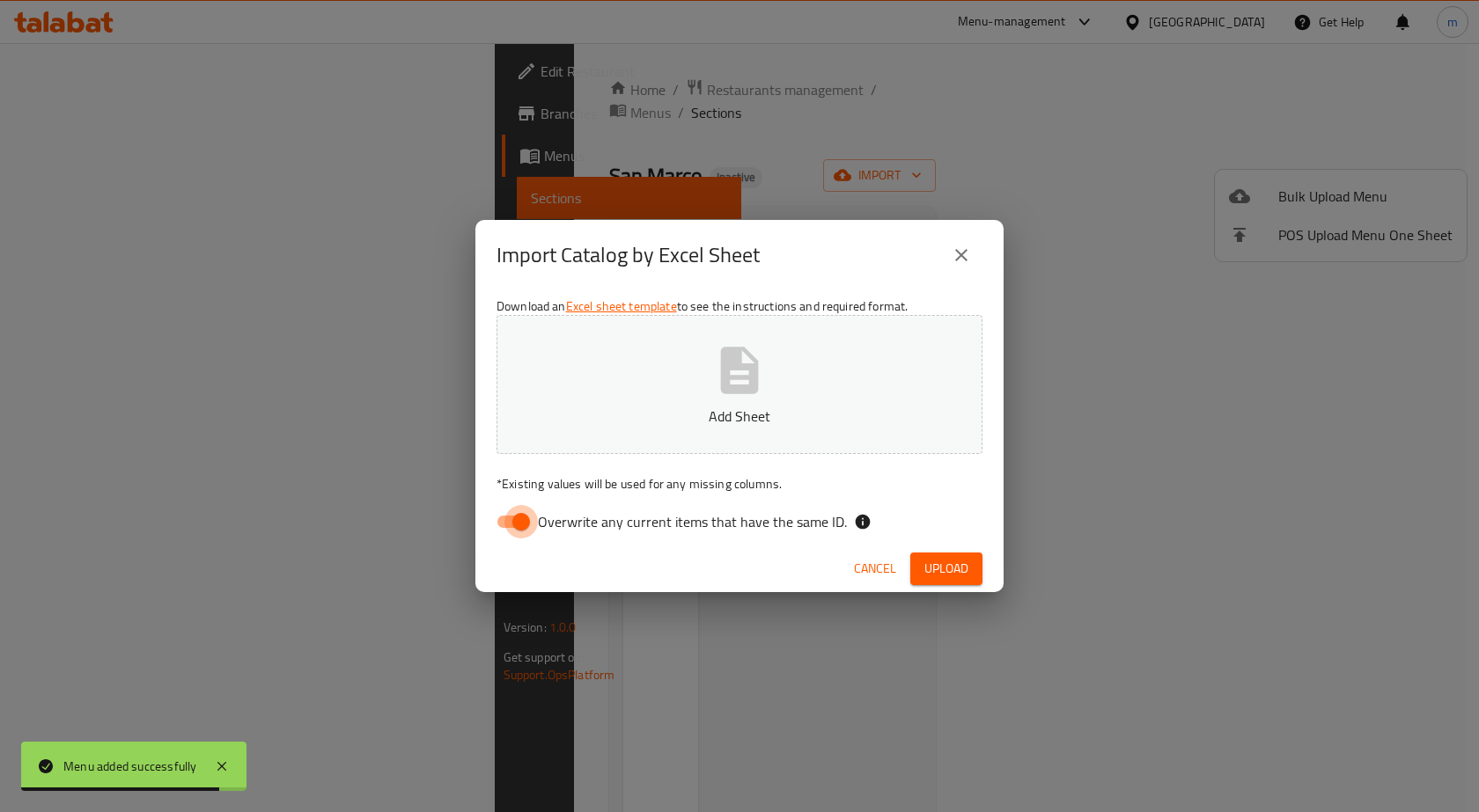
click at [526, 527] on input "Overwrite any current items that have the same ID." at bounding box center [521, 521] width 101 height 33
checkbox input "false"
click at [669, 403] on button "Add Sheet" at bounding box center [739, 384] width 486 height 139
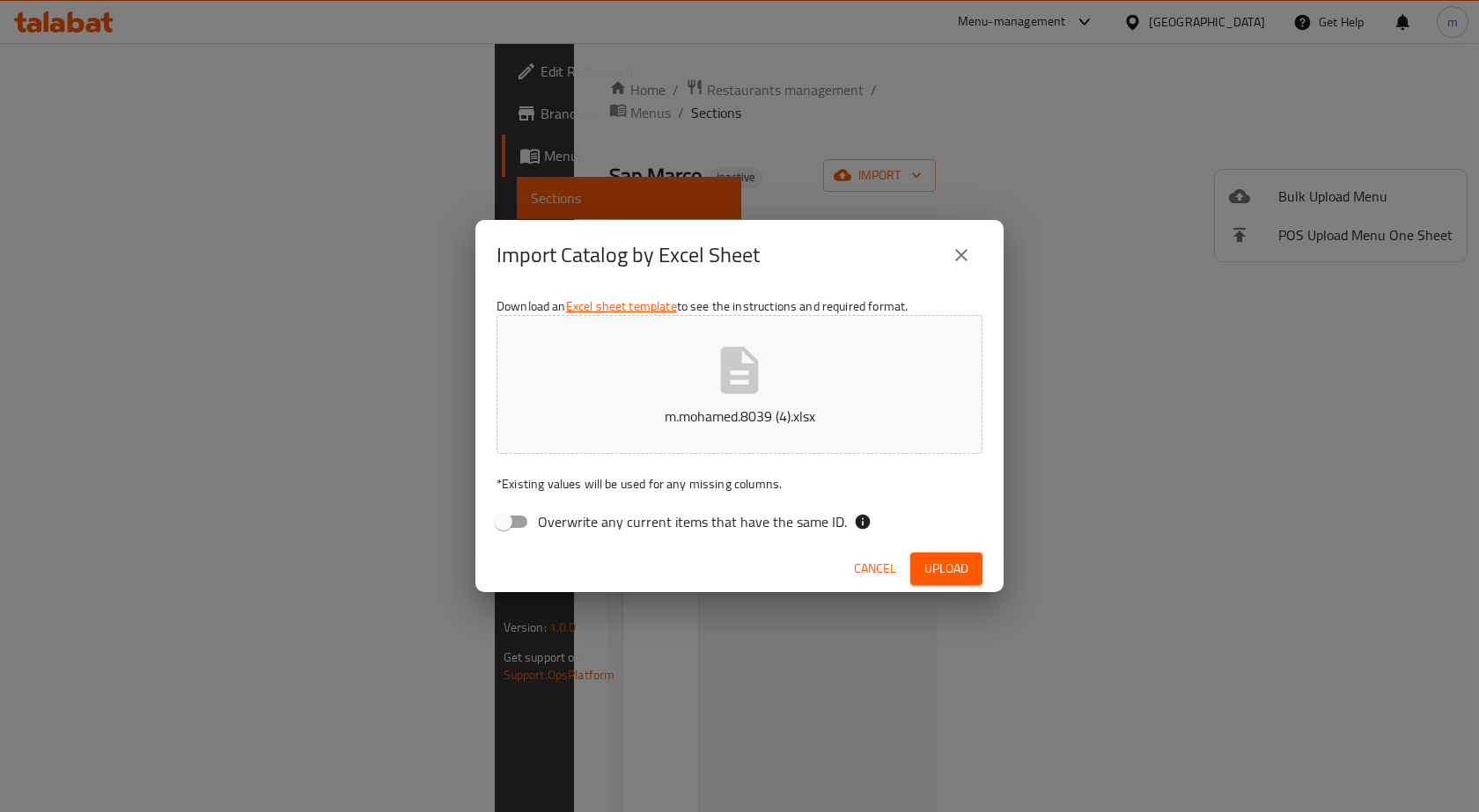
click at [947, 573] on span "Upload" at bounding box center [946, 569] width 44 height 22
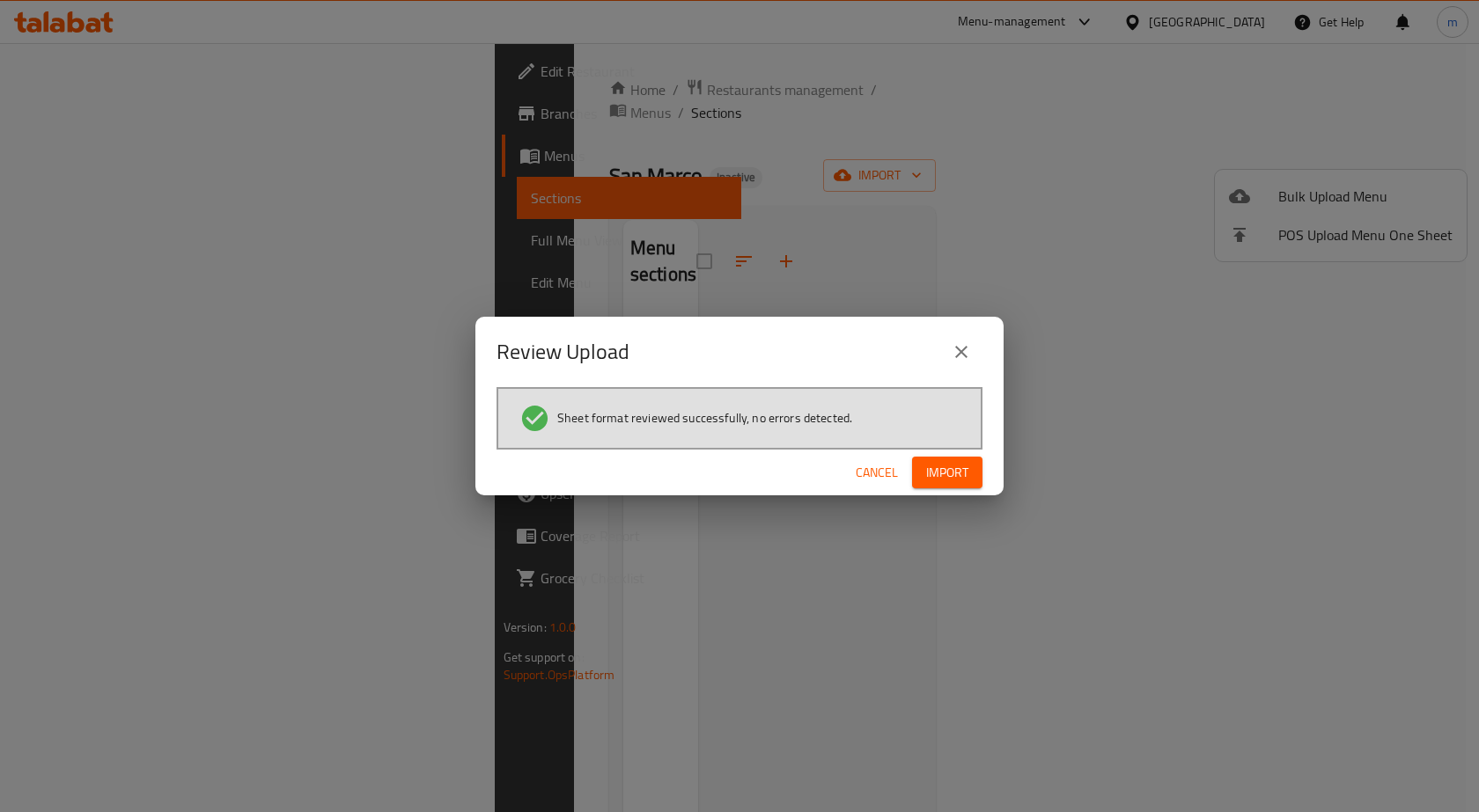
click at [963, 465] on span "Import" at bounding box center [947, 473] width 42 height 22
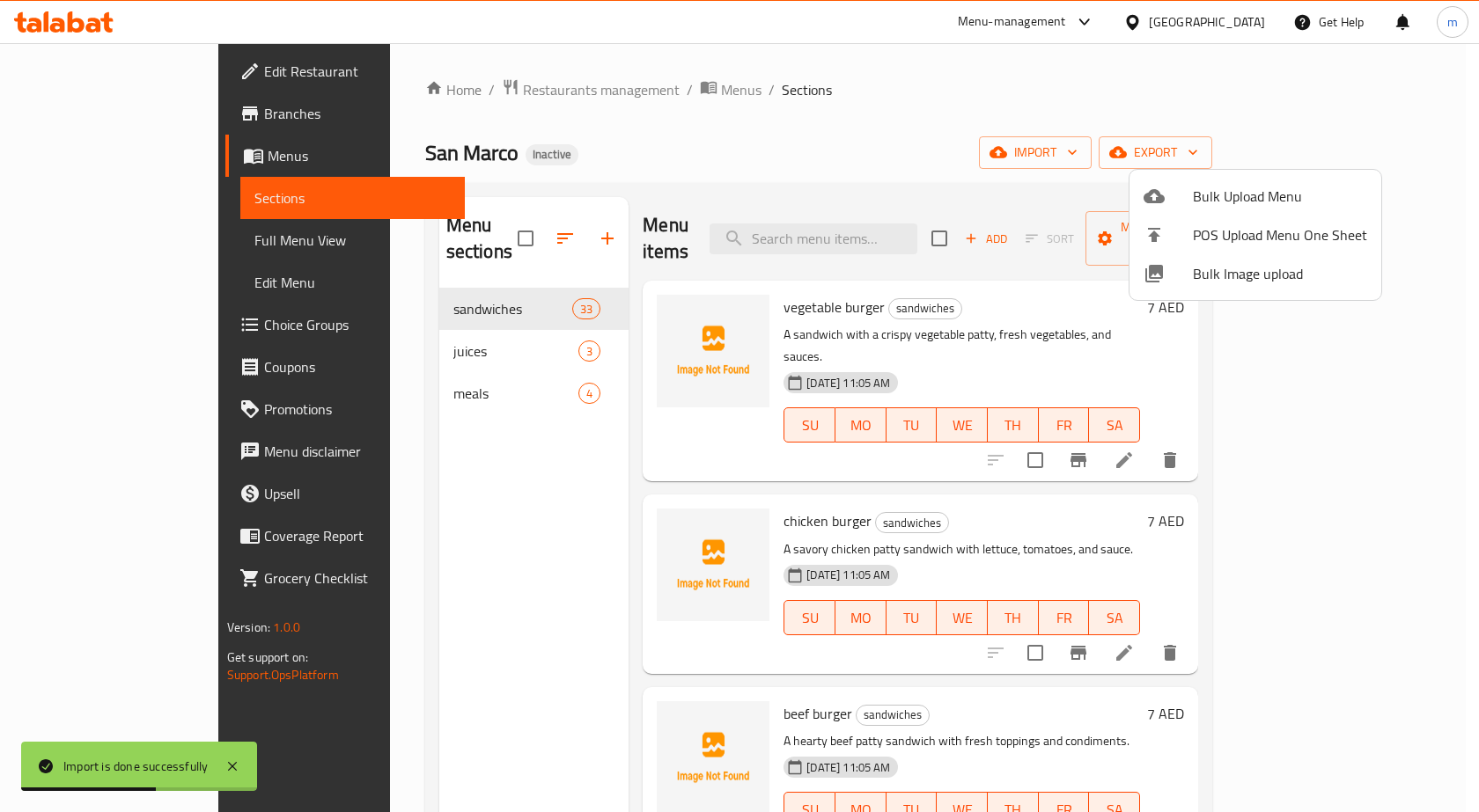
click at [73, 256] on div at bounding box center [739, 406] width 1479 height 812
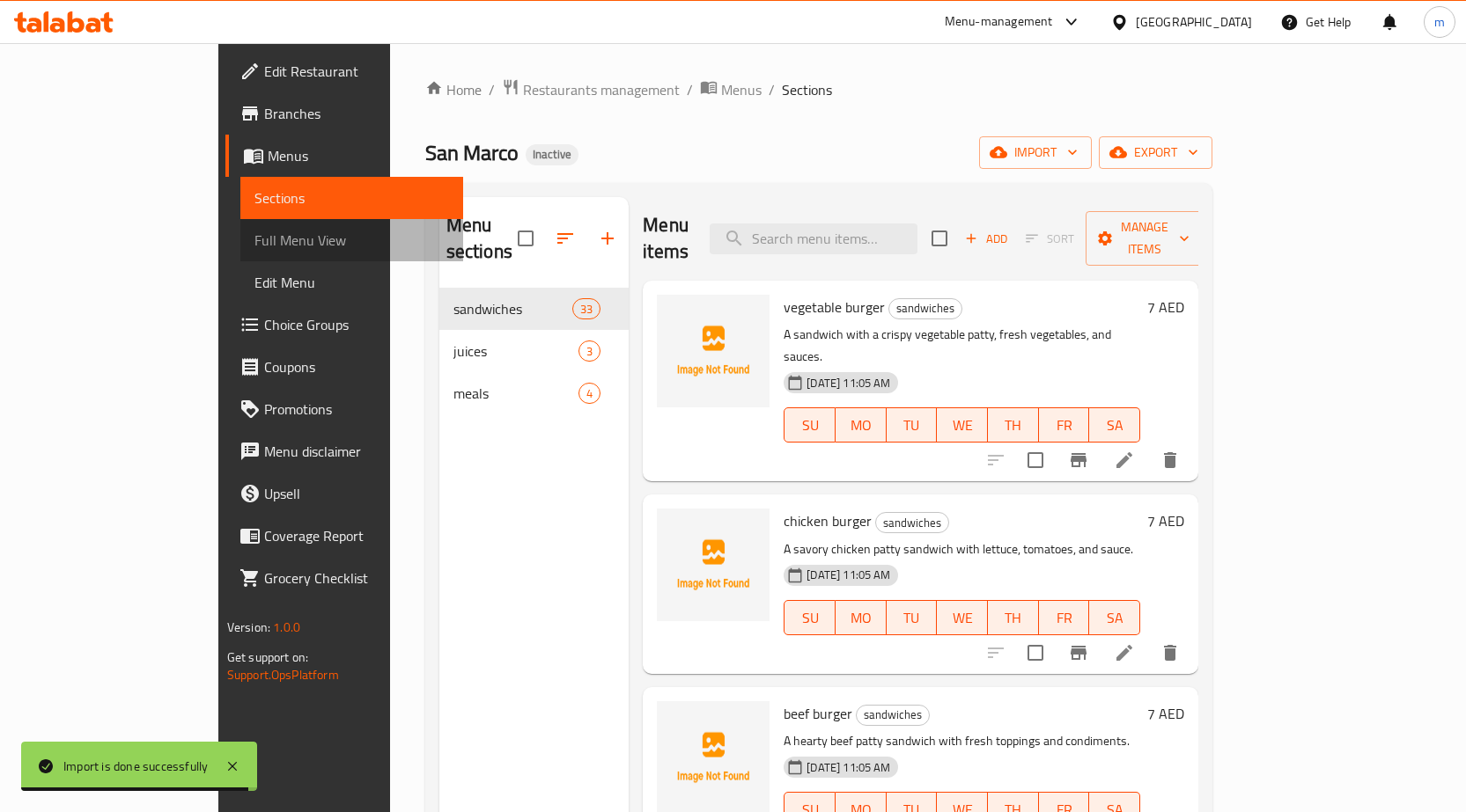
click at [254, 247] on span "Full Menu View" at bounding box center [351, 241] width 195 height 21
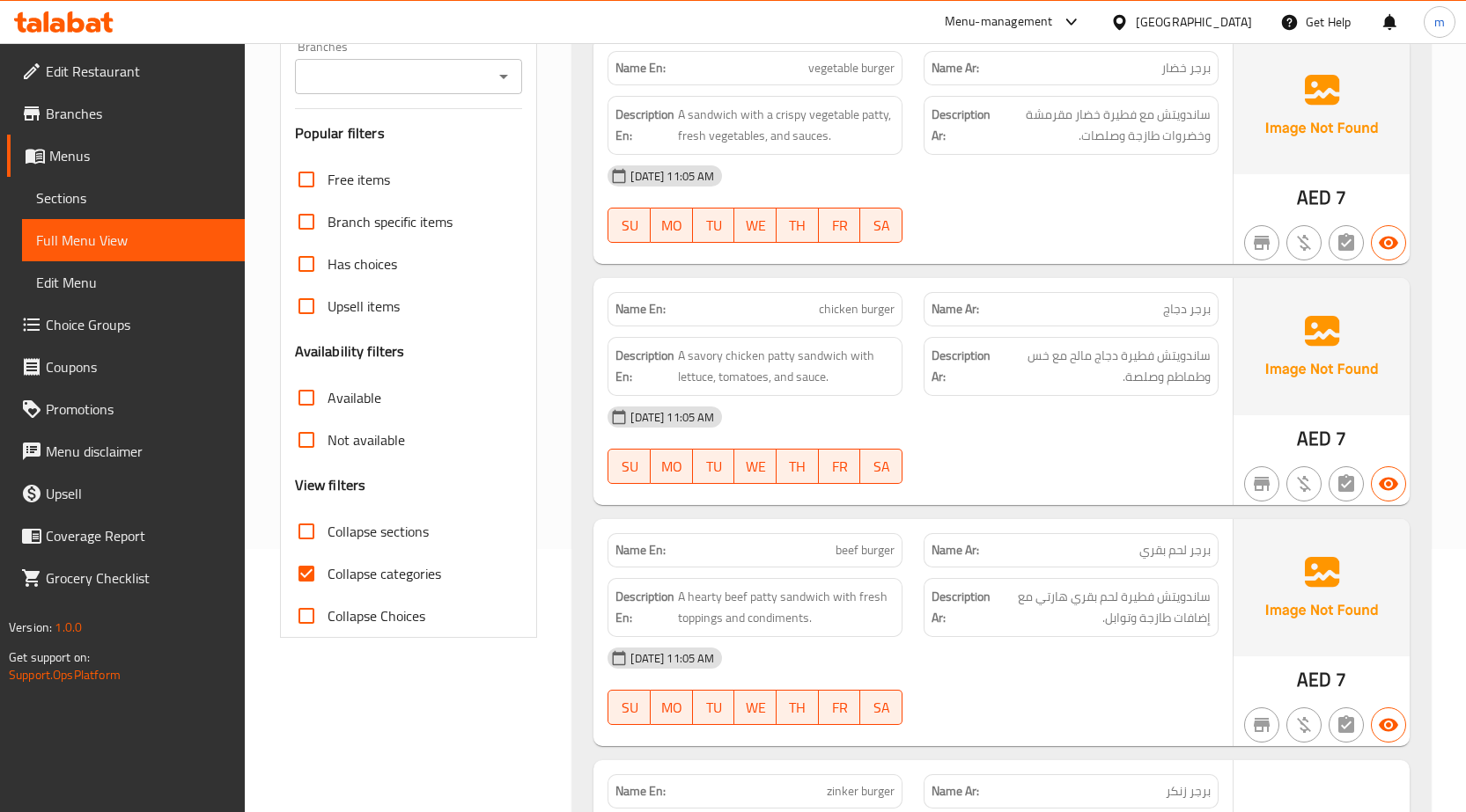
scroll to position [352, 0]
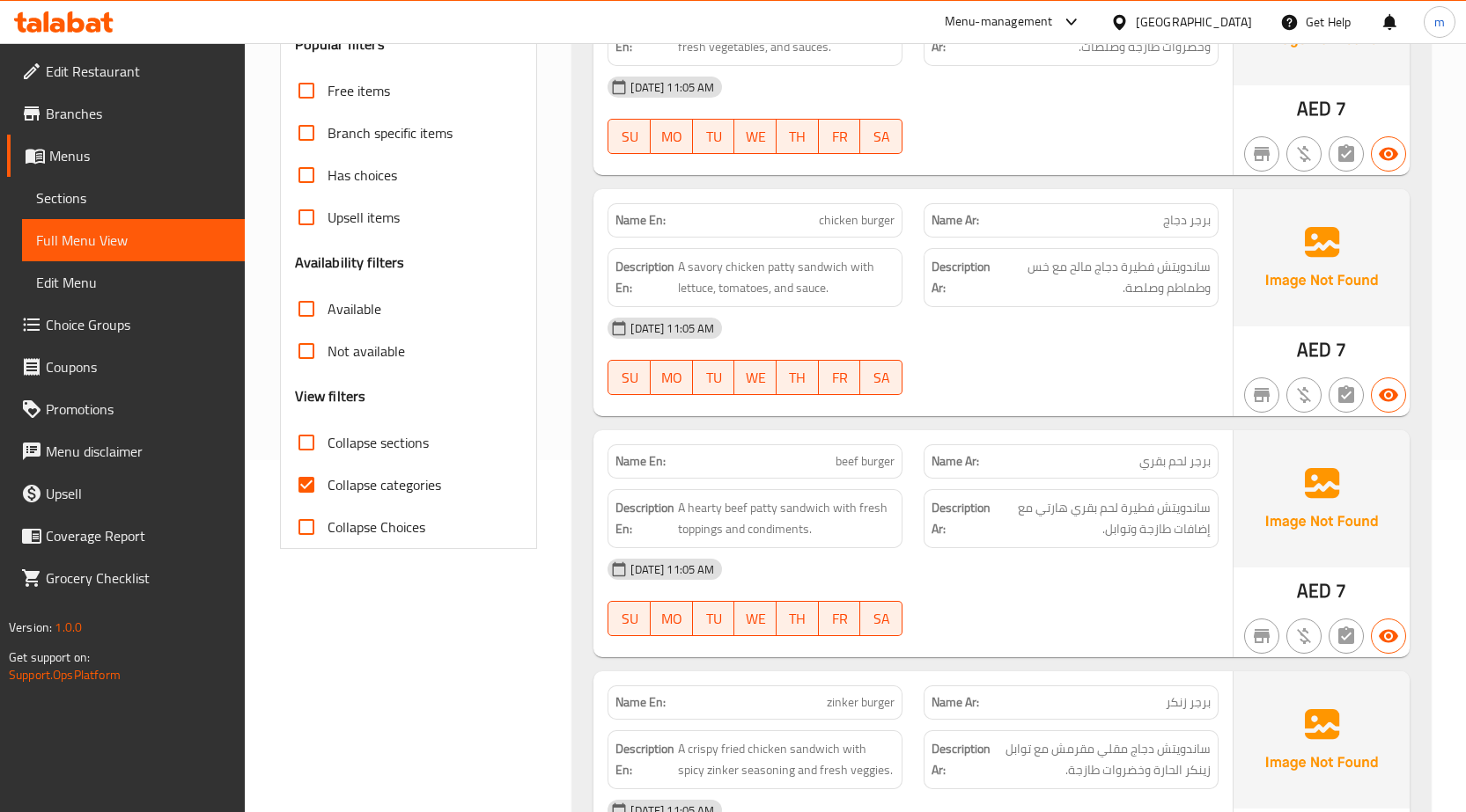
click at [349, 498] on label "Collapse categories" at bounding box center [363, 485] width 156 height 42
click at [327, 498] on input "Collapse categories" at bounding box center [306, 485] width 42 height 42
checkbox input "false"
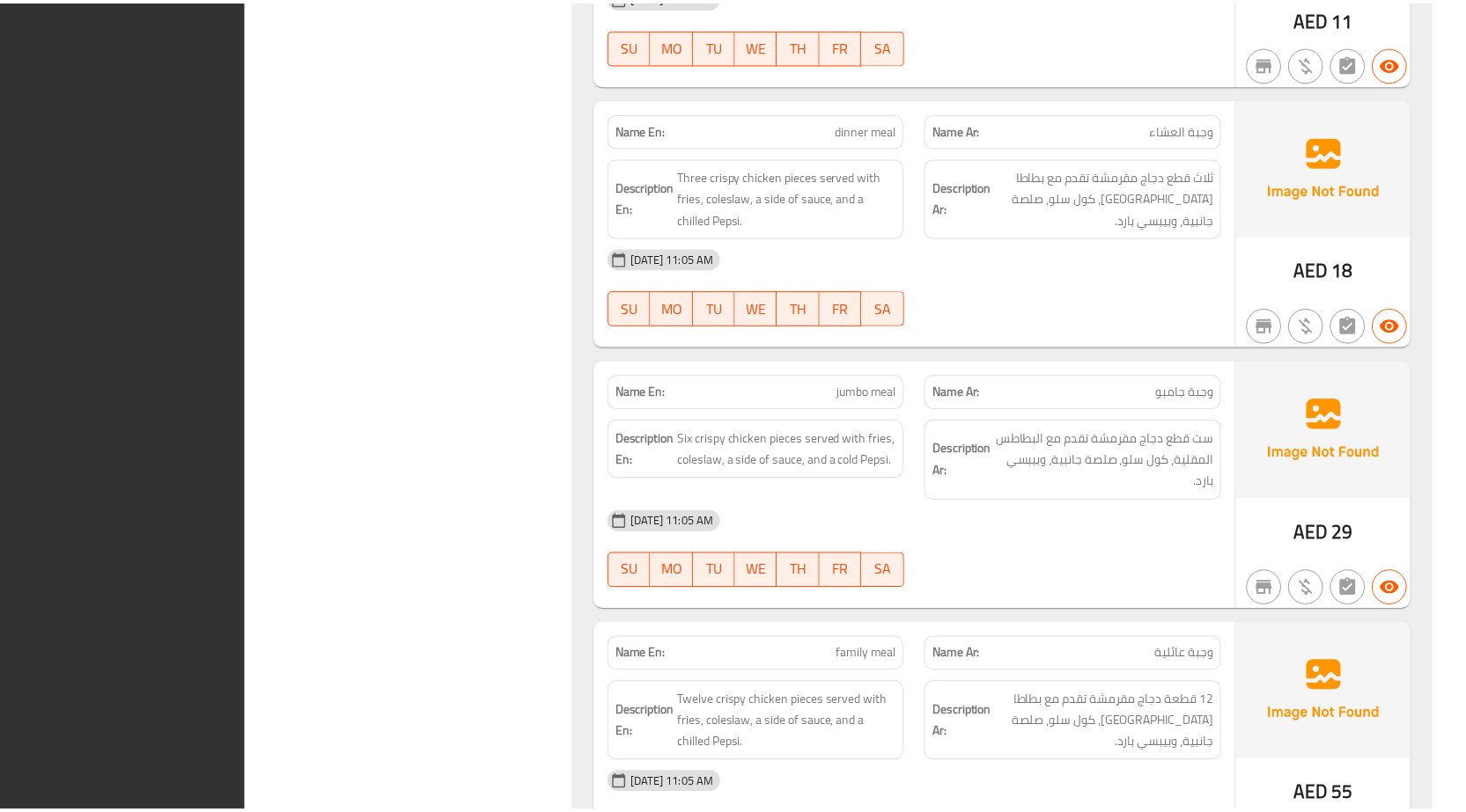
scroll to position [12795, 0]
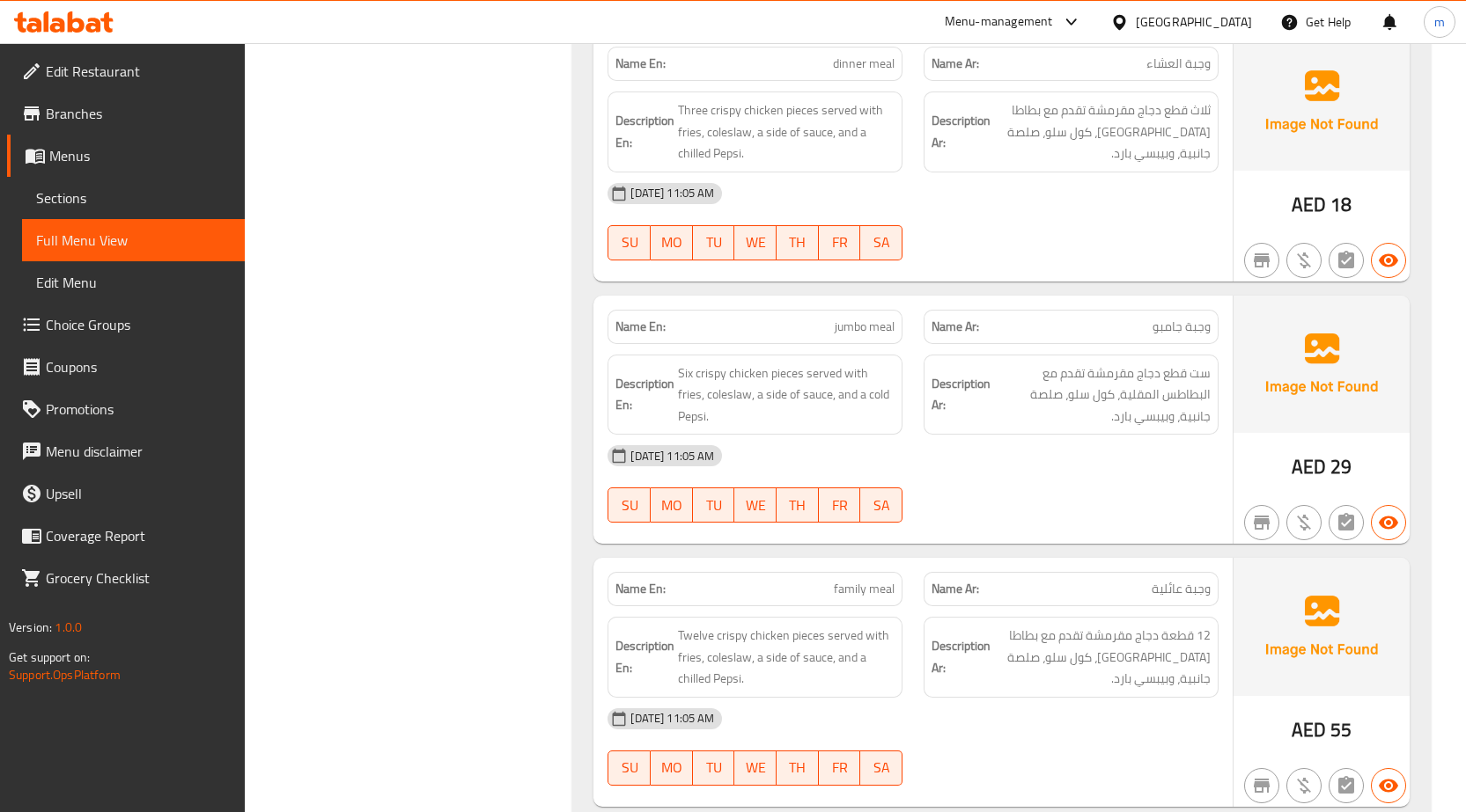
click at [80, 69] on span "Edit Restaurant" at bounding box center [138, 71] width 185 height 21
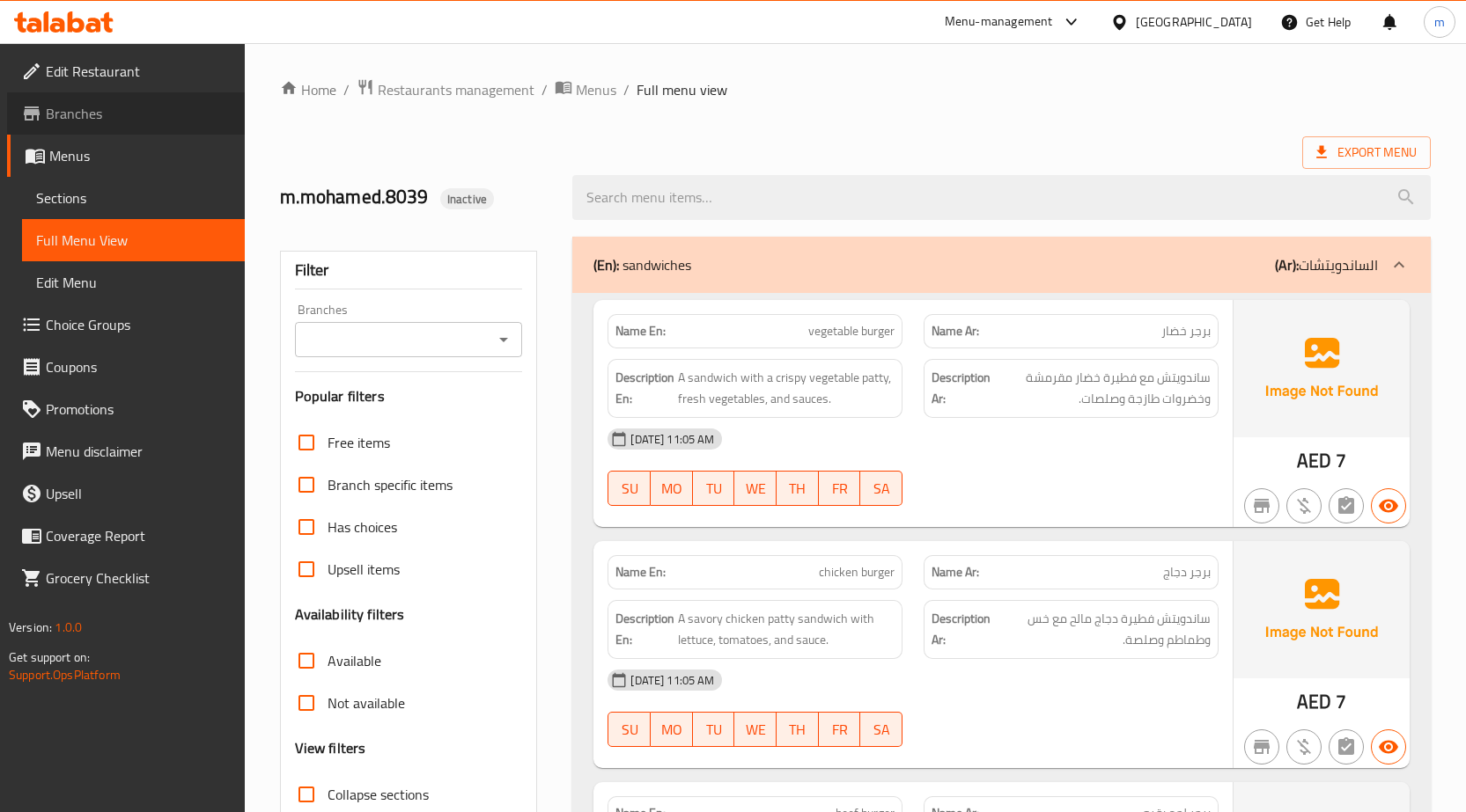
click at [88, 122] on span "Branches" at bounding box center [138, 113] width 185 height 21
